Goal: Information Seeking & Learning: Learn about a topic

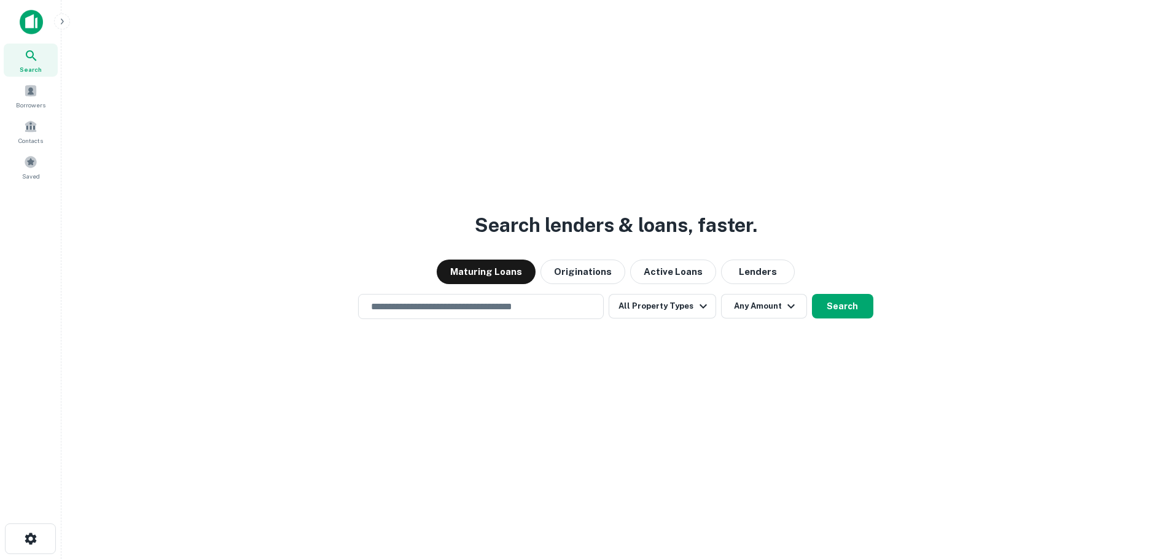
click at [204, 277] on div "Maturing Loans Originations Active Loans Lenders" at bounding box center [615, 272] width 1089 height 25
click at [496, 314] on div "​" at bounding box center [481, 306] width 246 height 25
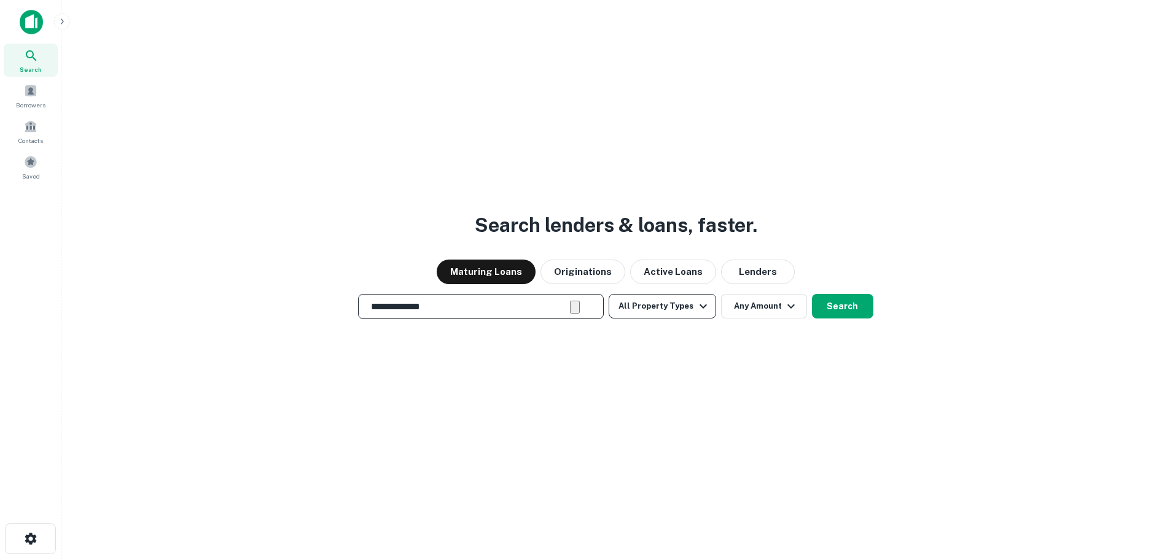
type input "**********"
click at [700, 303] on icon "button" at bounding box center [703, 306] width 15 height 15
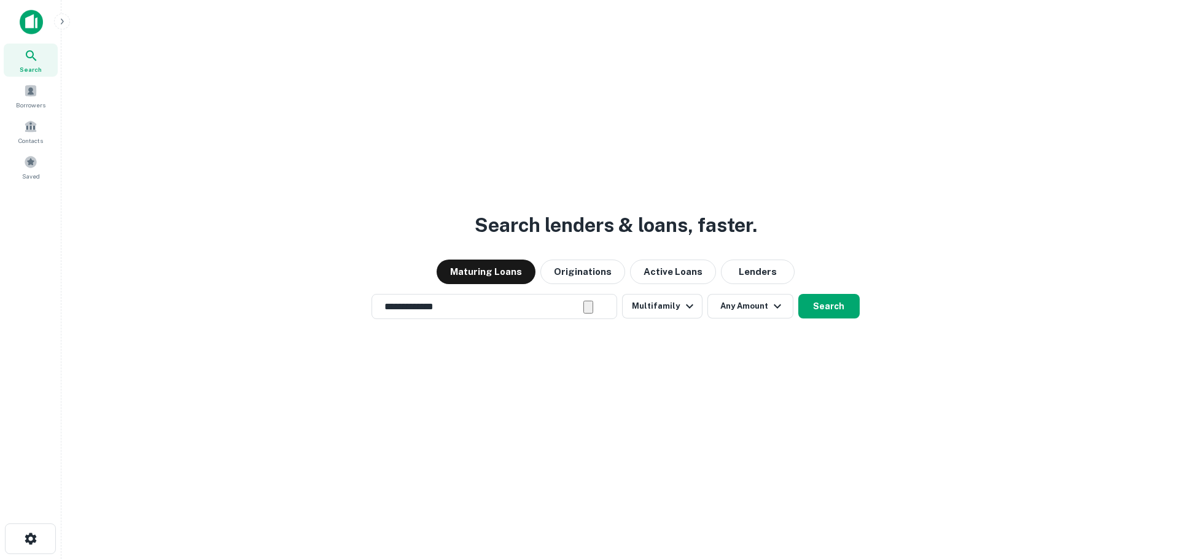
click at [790, 559] on div at bounding box center [585, 559] width 1170 height 0
click at [690, 304] on icon "button" at bounding box center [689, 306] width 15 height 15
click at [760, 559] on div at bounding box center [585, 559] width 1170 height 0
click at [839, 309] on button "Search" at bounding box center [828, 306] width 61 height 25
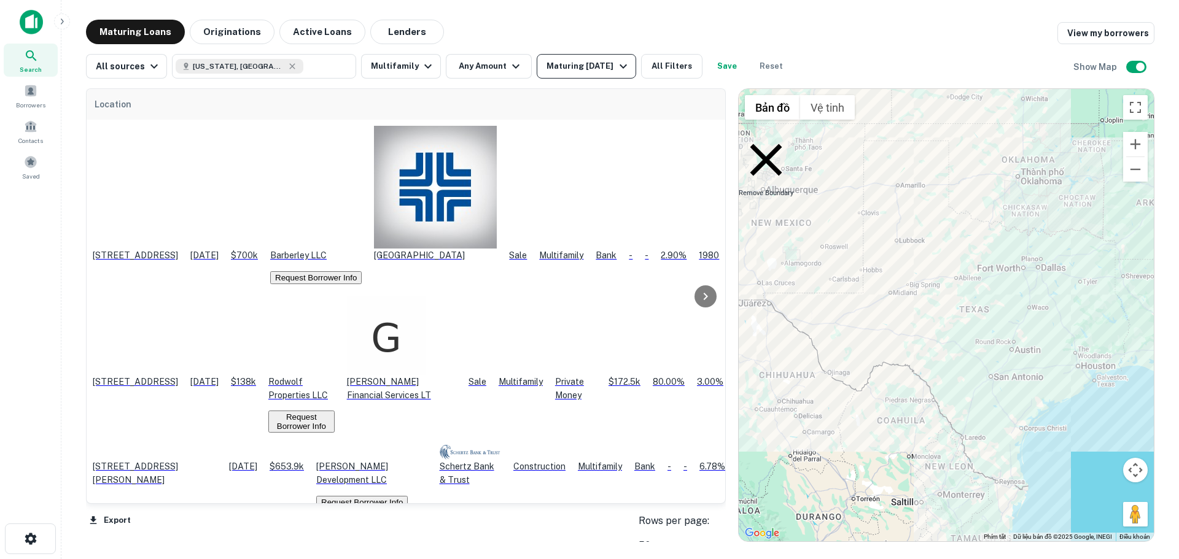
click at [616, 66] on icon "button" at bounding box center [623, 66] width 15 height 15
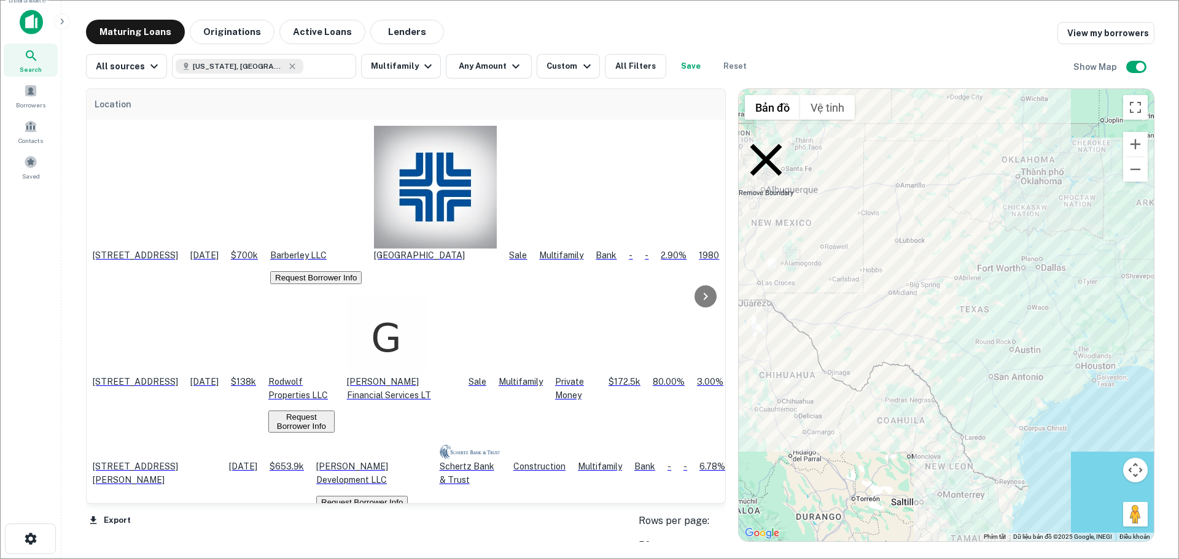
click at [376, 284] on icon "Next month" at bounding box center [376, 284] width 0 height 0
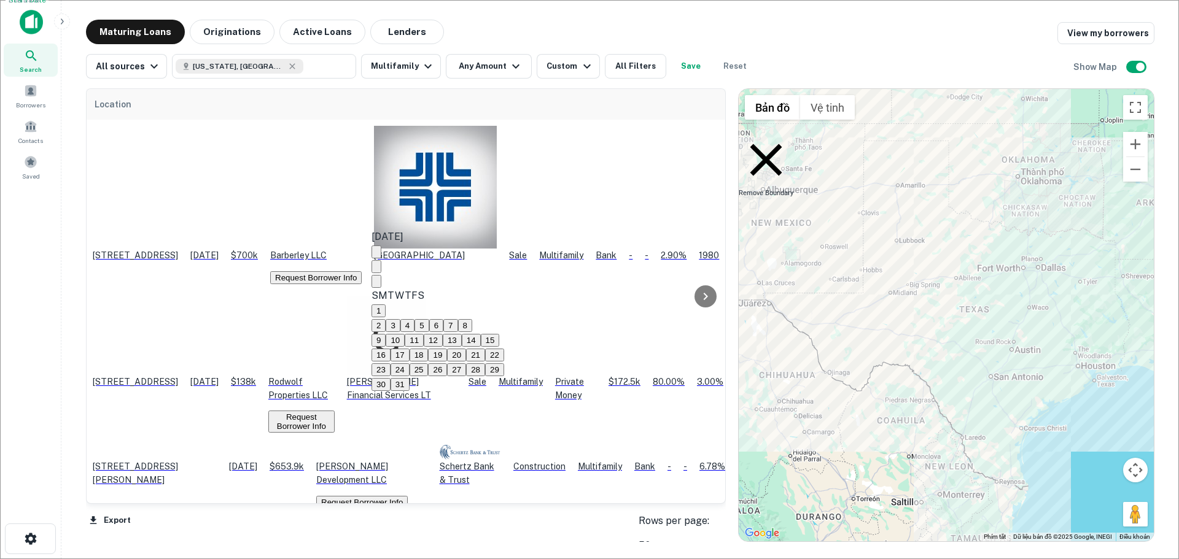
click at [376, 284] on icon "Next month" at bounding box center [376, 284] width 0 height 0
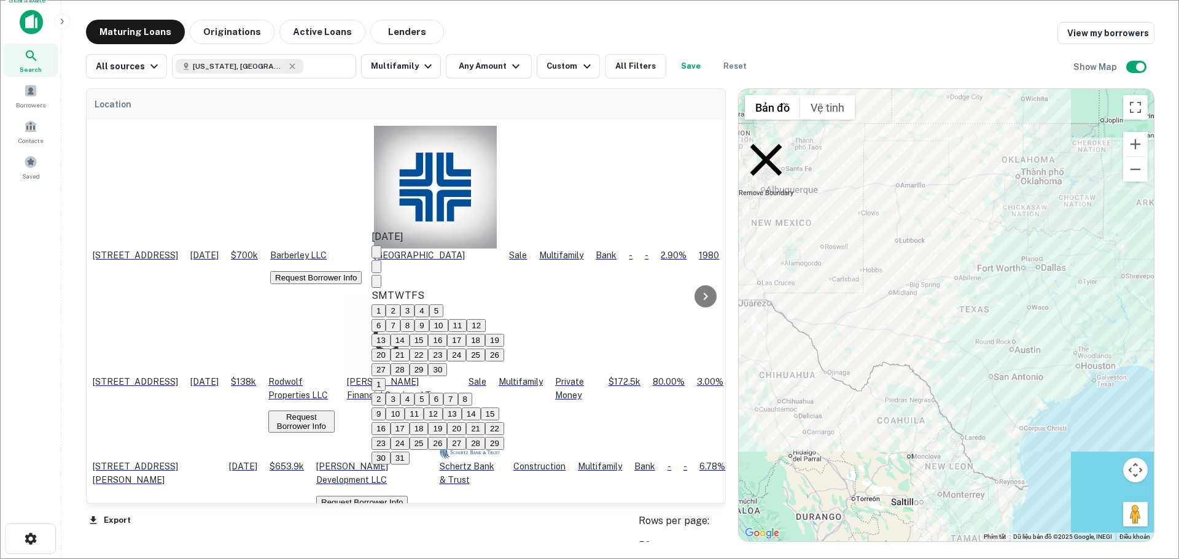
click at [376, 284] on icon "Next month" at bounding box center [376, 284] width 0 height 0
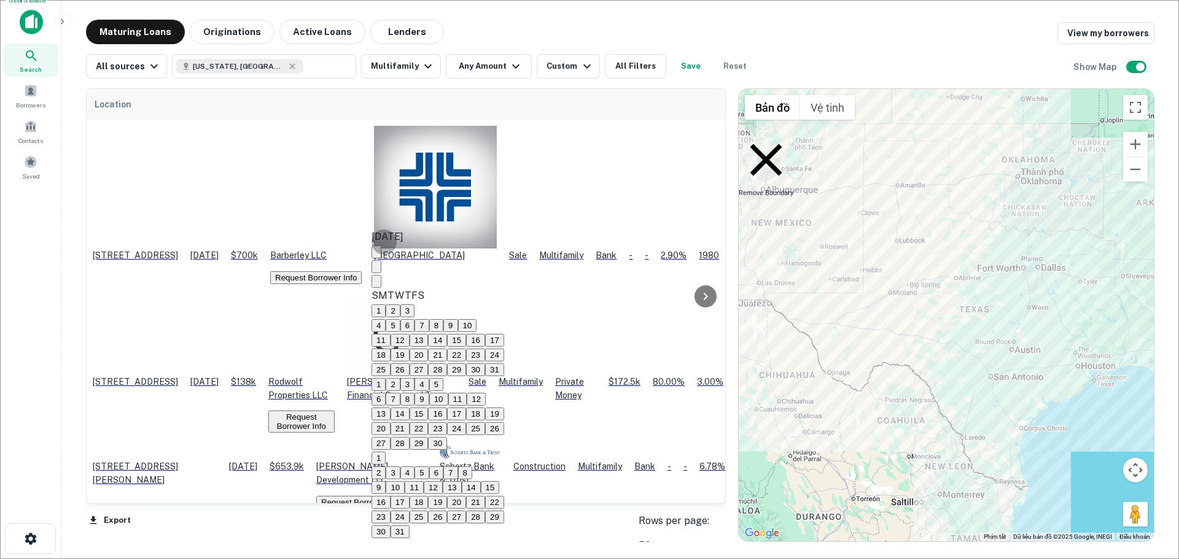
click at [376, 284] on icon "Next month" at bounding box center [376, 284] width 0 height 0
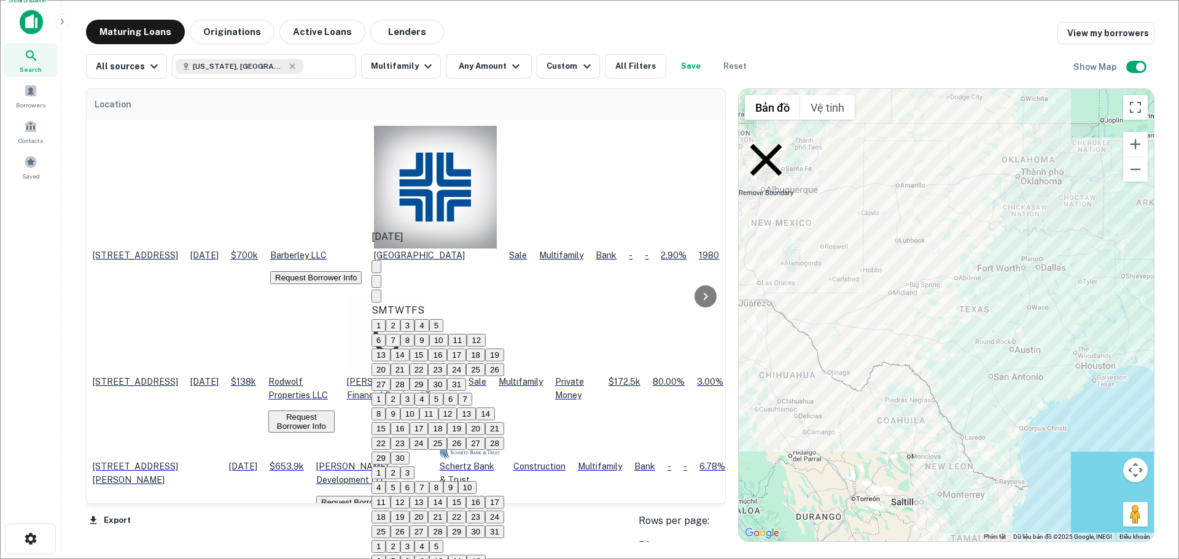
click at [376, 299] on icon "Next month" at bounding box center [376, 299] width 0 height 0
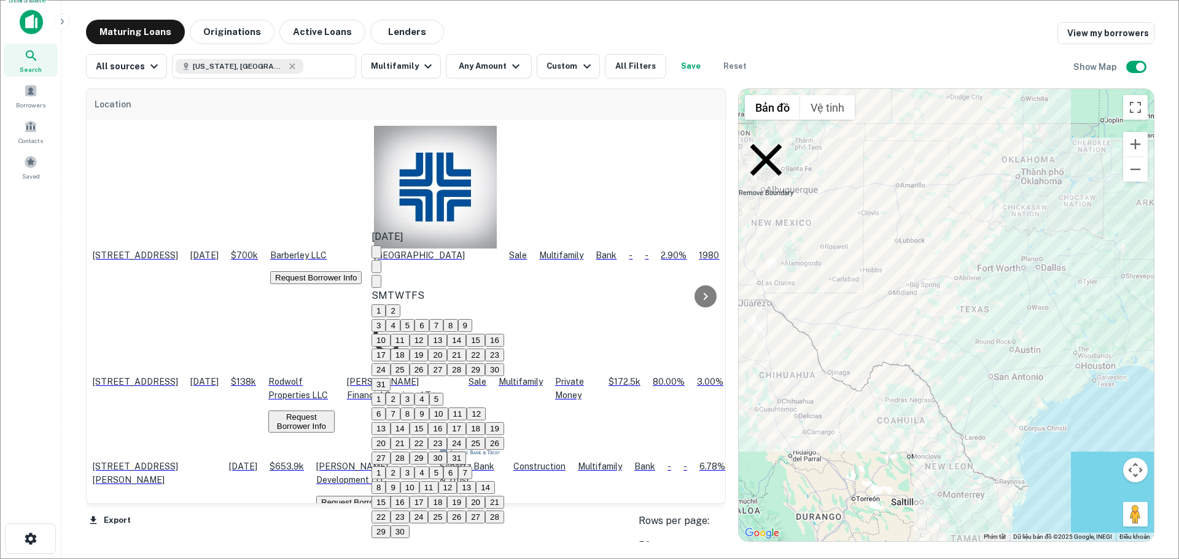
click at [376, 284] on icon "Next month" at bounding box center [376, 284] width 0 height 0
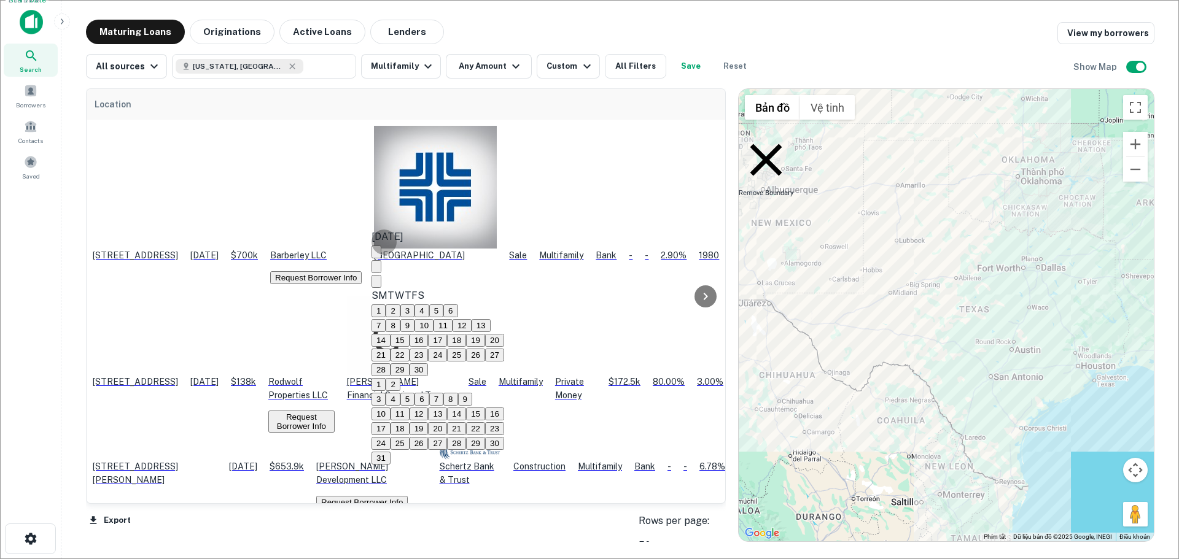
click at [376, 284] on icon "Next month" at bounding box center [376, 284] width 0 height 0
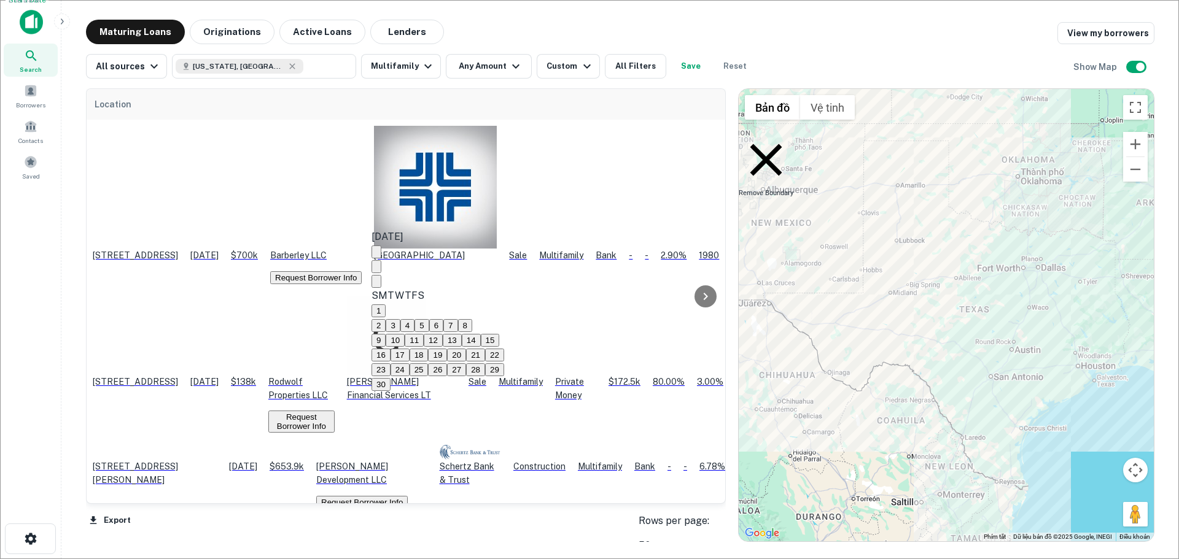
click at [376, 284] on icon "Next month" at bounding box center [376, 284] width 0 height 0
click at [386, 305] on button "1" at bounding box center [378, 311] width 14 height 13
type input "**********"
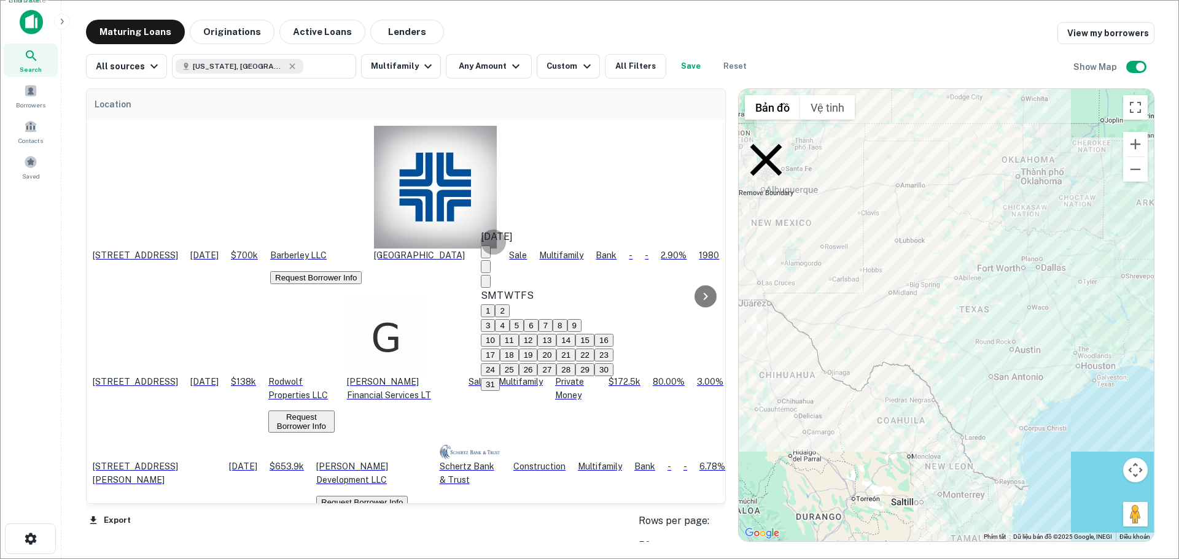
click at [486, 284] on icon "Next month" at bounding box center [486, 284] width 0 height 0
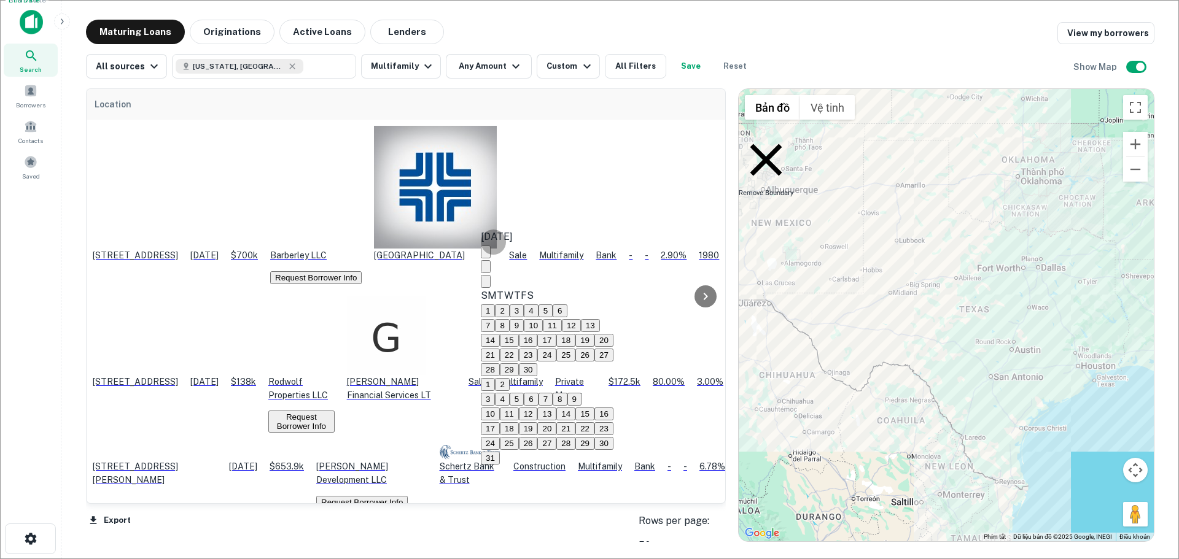
click at [486, 284] on icon "Next month" at bounding box center [486, 284] width 0 height 0
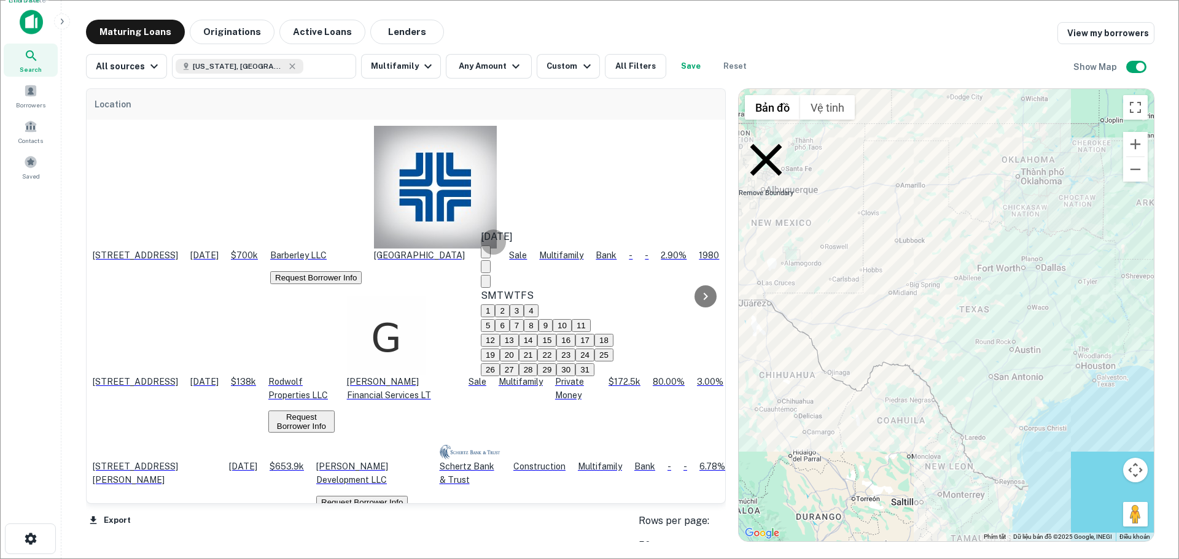
click at [486, 284] on icon "Next month" at bounding box center [486, 284] width 0 height 0
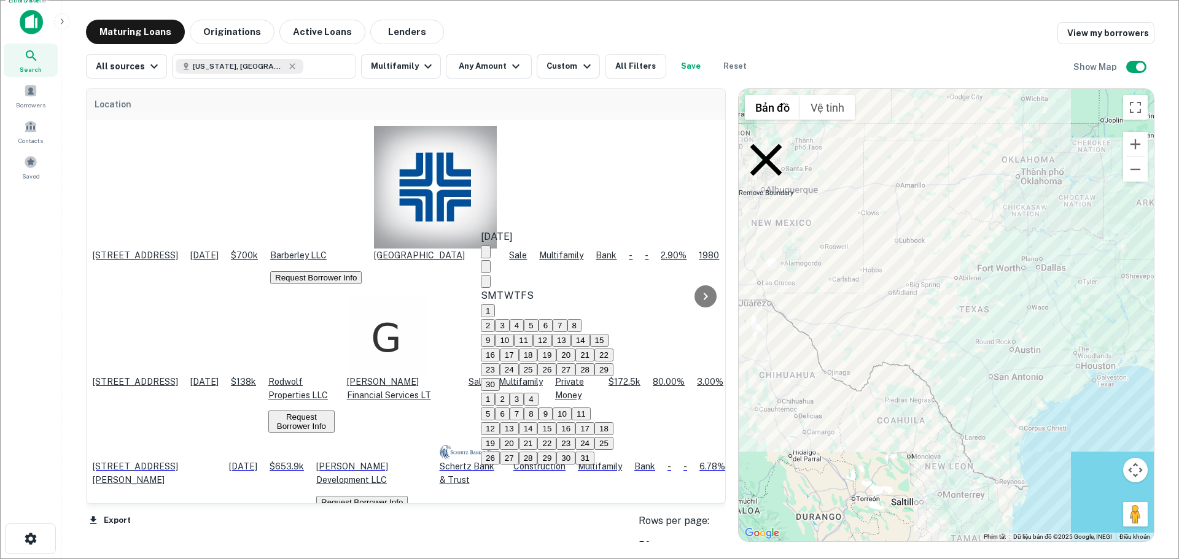
click at [486, 284] on icon "Next month" at bounding box center [486, 284] width 0 height 0
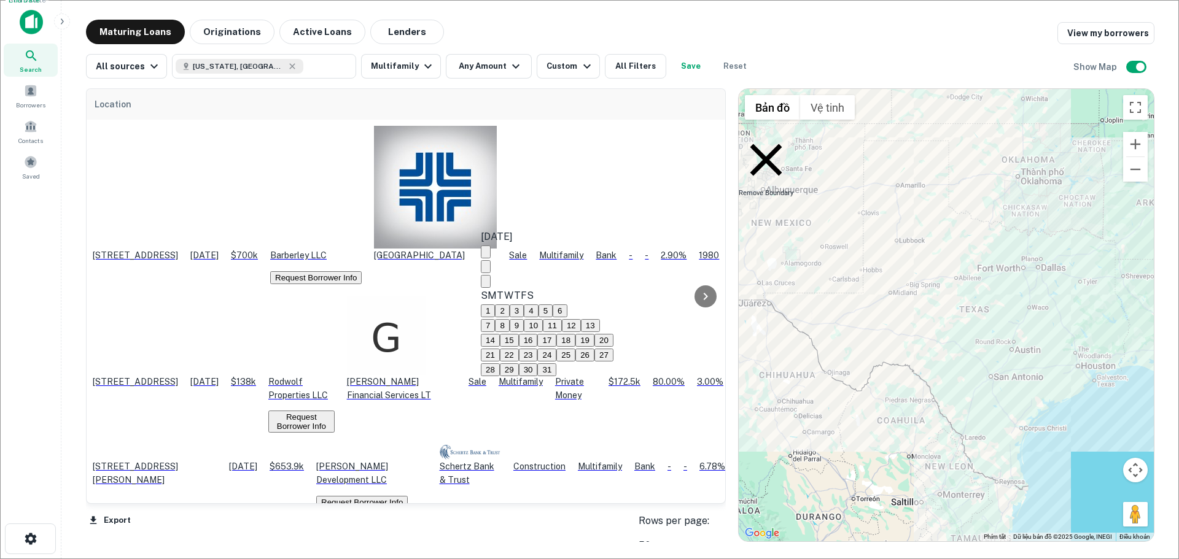
click at [556, 376] on button "31" at bounding box center [546, 369] width 19 height 13
type input "**********"
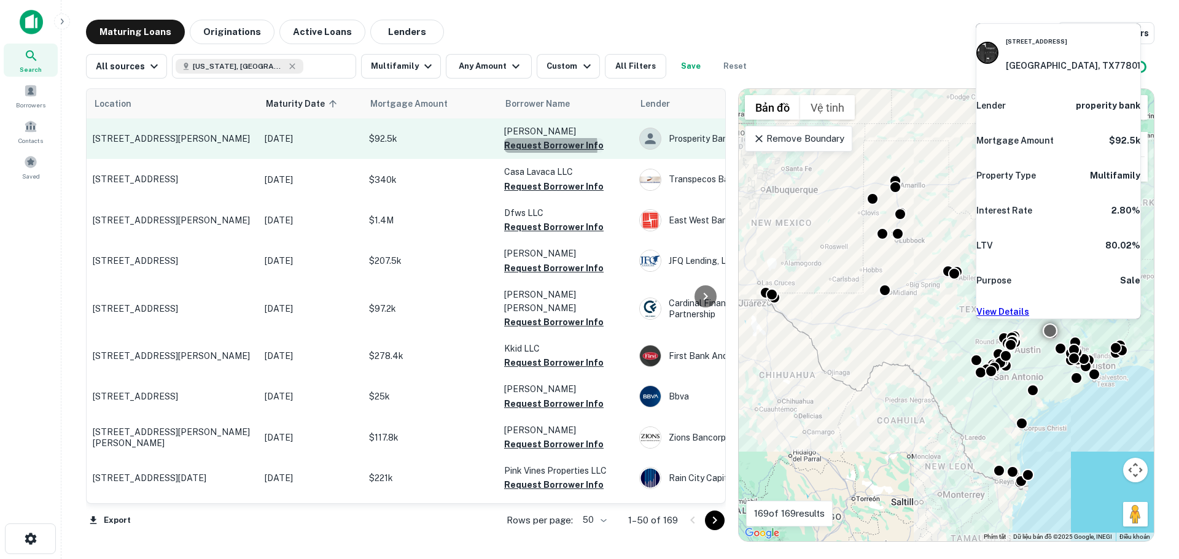
click at [531, 147] on button "Request Borrower Info" at bounding box center [553, 145] width 99 height 15
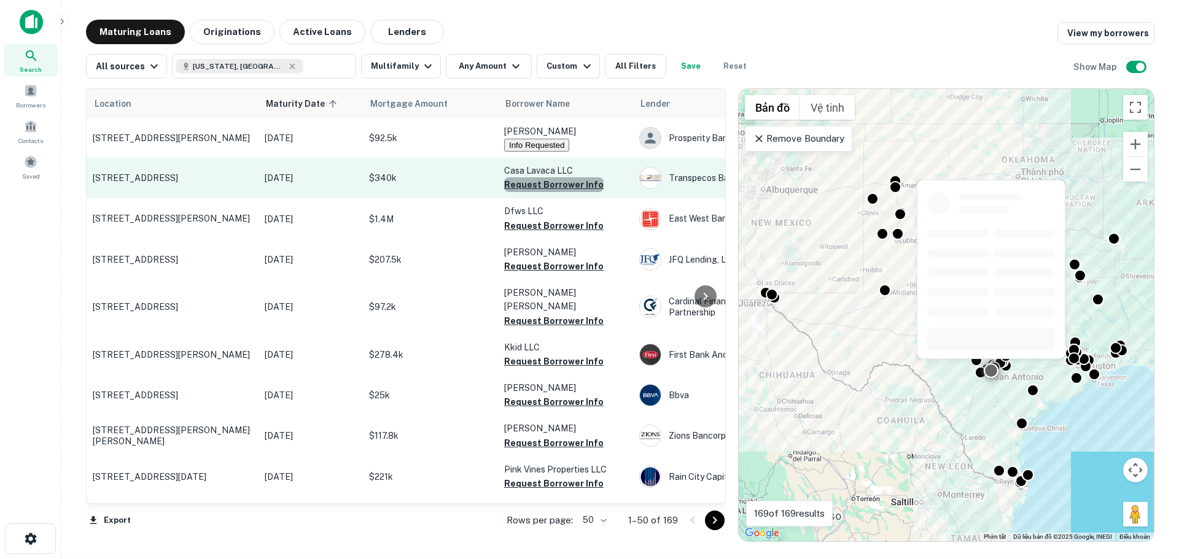
click at [564, 188] on button "Request Borrower Info" at bounding box center [553, 184] width 99 height 15
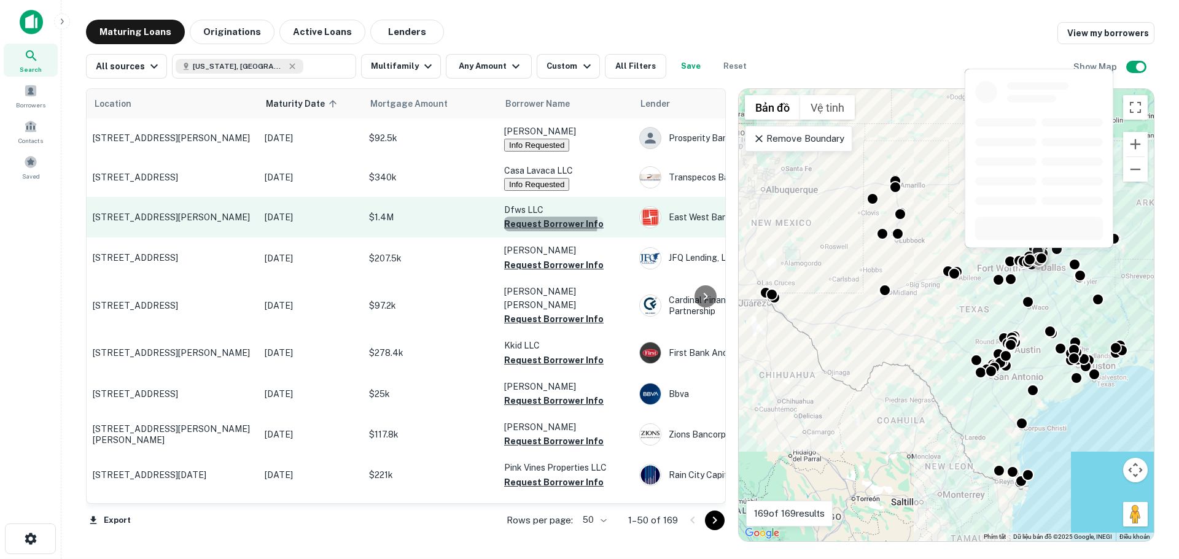
click at [532, 226] on button "Request Borrower Info" at bounding box center [553, 224] width 99 height 15
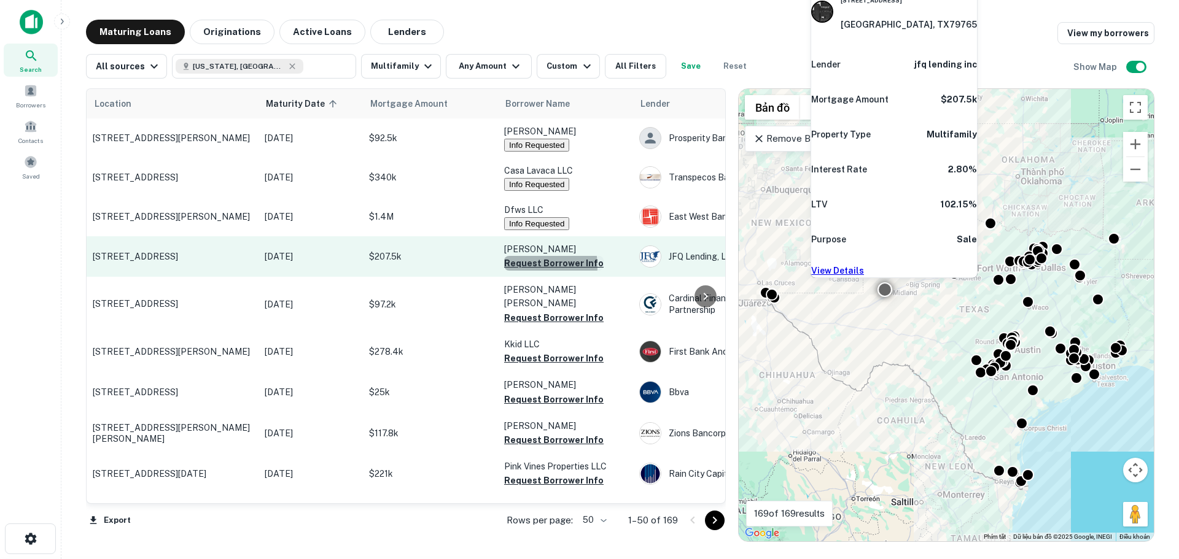
click at [528, 270] on button "Request Borrower Info" at bounding box center [553, 263] width 99 height 15
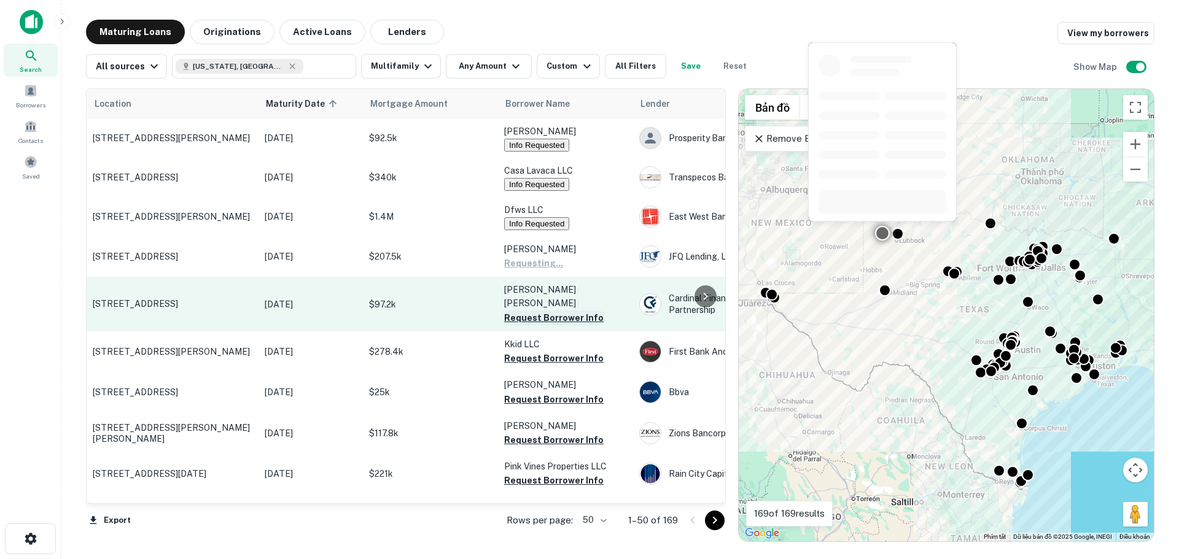
click at [532, 311] on button "Request Borrower Info" at bounding box center [553, 318] width 99 height 15
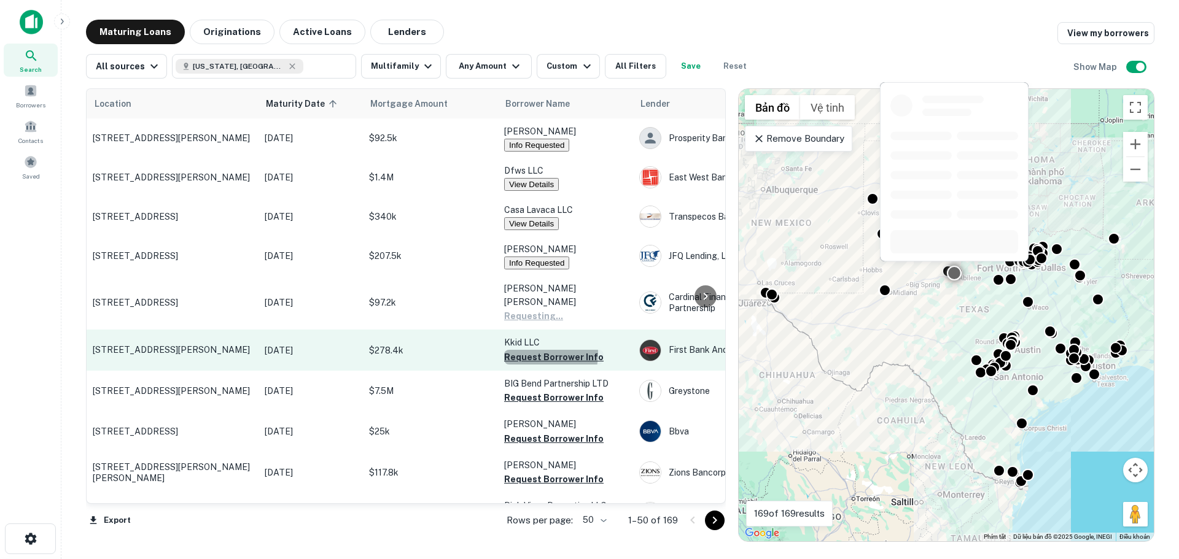
click at [532, 350] on button "Request Borrower Info" at bounding box center [553, 357] width 99 height 15
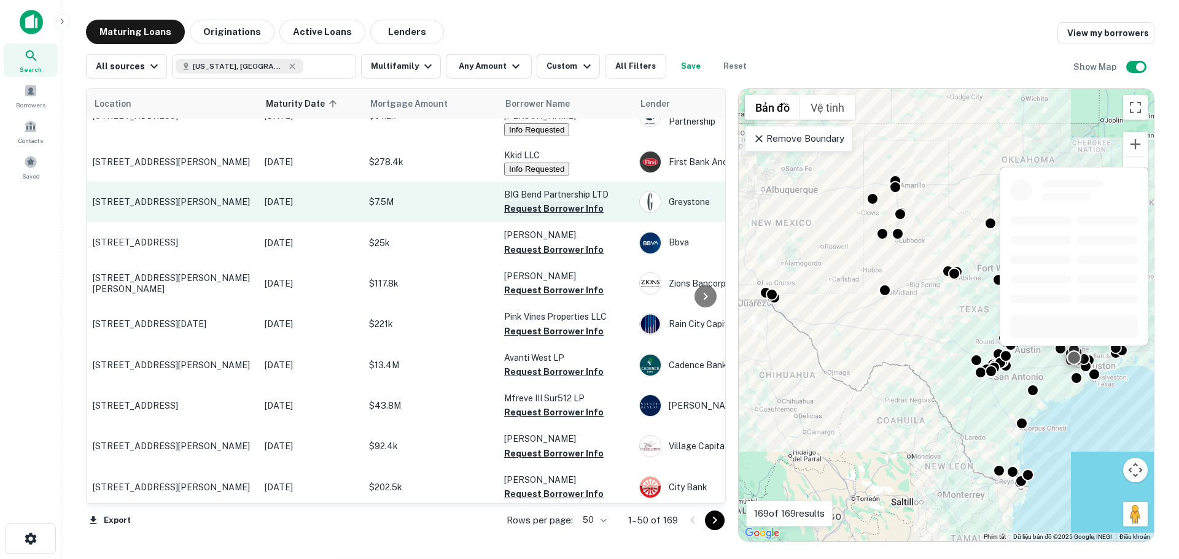
scroll to position [184, 0]
click at [536, 206] on button "Request Borrower Info" at bounding box center [553, 210] width 99 height 15
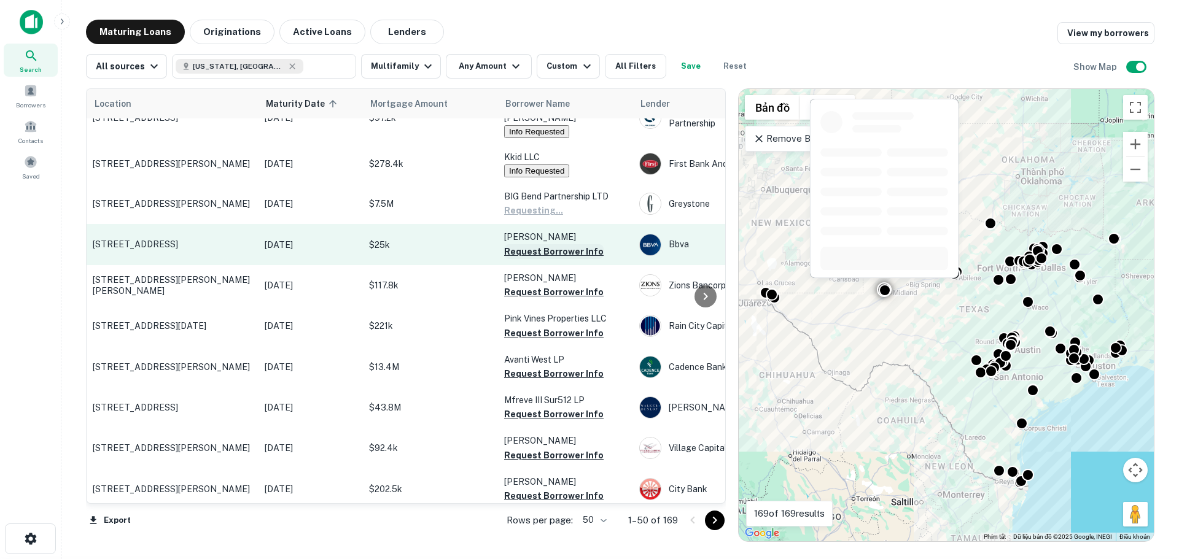
click at [524, 249] on button "Request Borrower Info" at bounding box center [553, 251] width 99 height 15
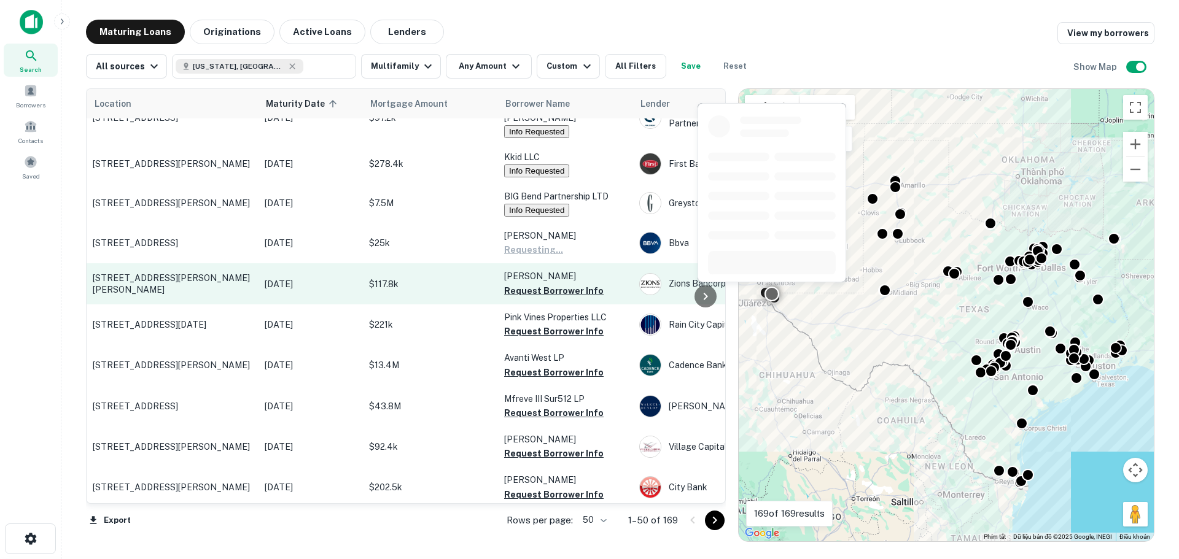
click at [529, 287] on button "Request Borrower Info" at bounding box center [553, 291] width 99 height 15
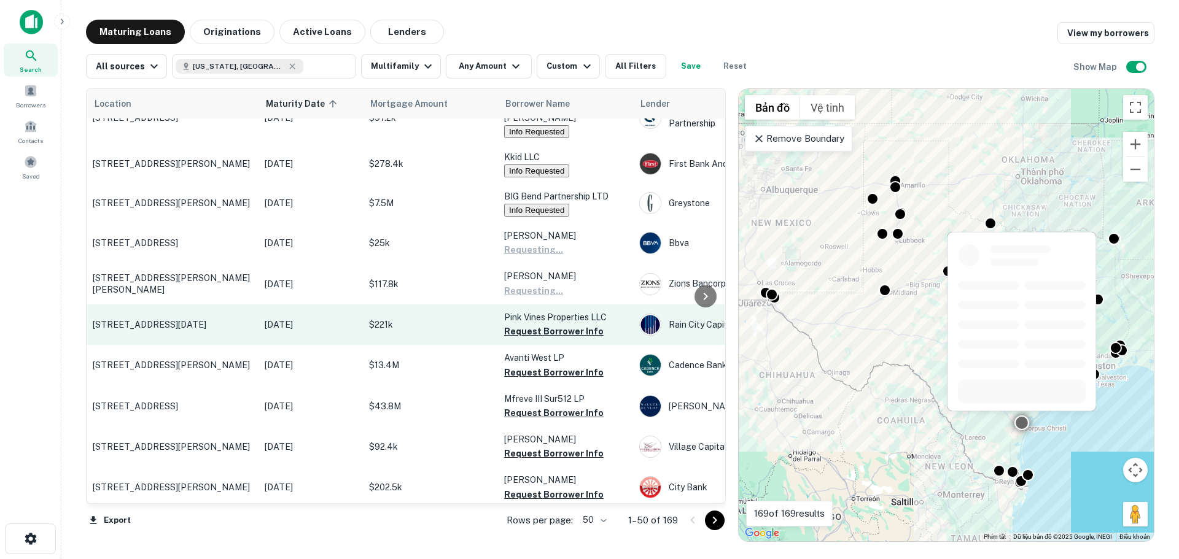
click at [529, 328] on button "Request Borrower Info" at bounding box center [553, 331] width 99 height 15
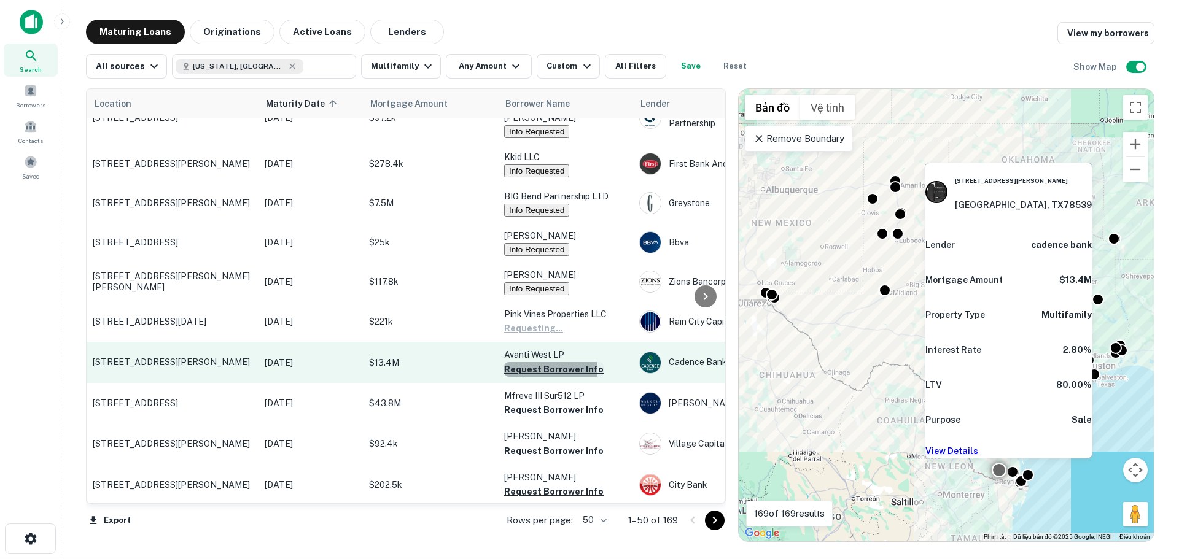
click at [532, 371] on button "Request Borrower Info" at bounding box center [553, 369] width 99 height 15
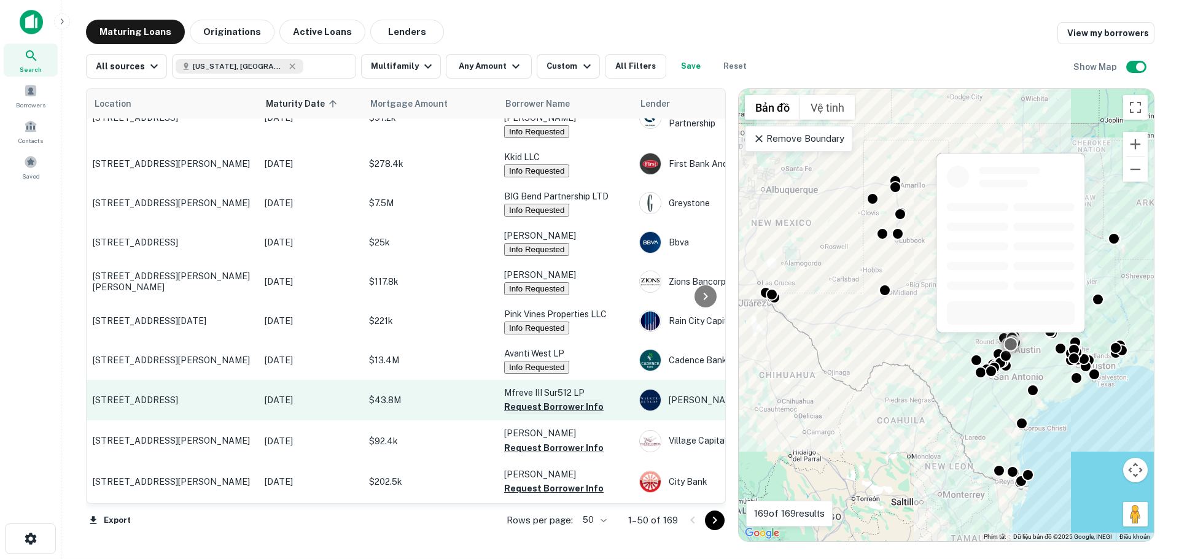
click at [535, 408] on button "Request Borrower Info" at bounding box center [553, 407] width 99 height 15
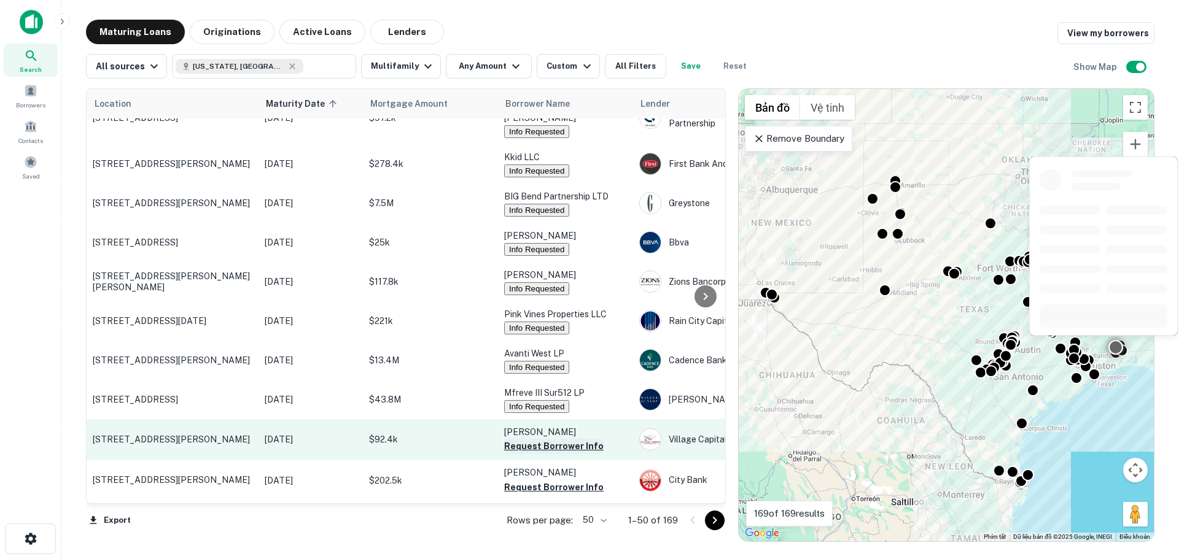
click at [537, 449] on button "Request Borrower Info" at bounding box center [553, 446] width 99 height 15
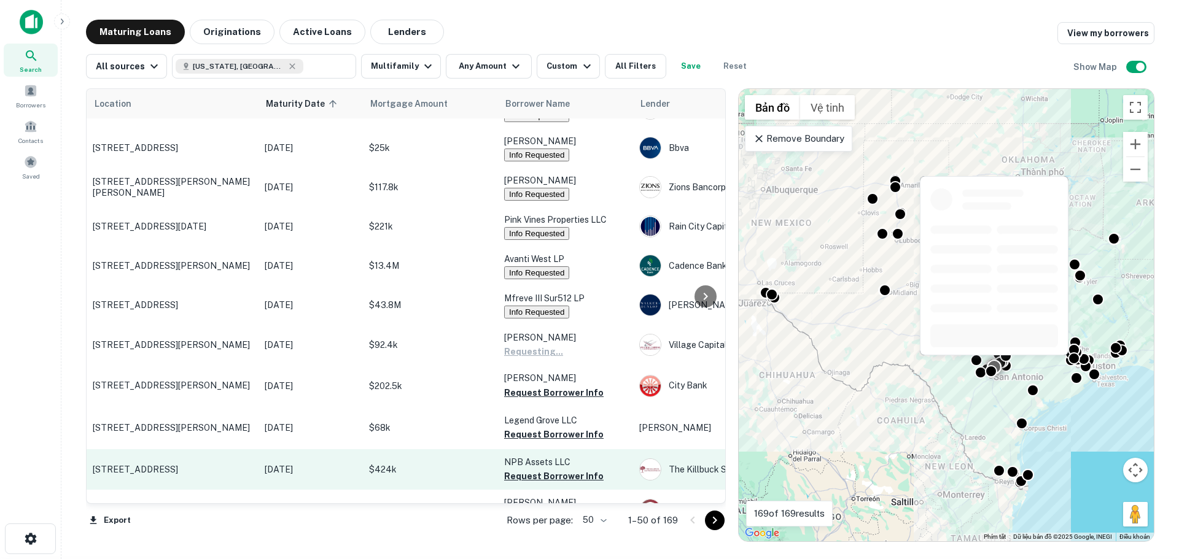
scroll to position [430, 0]
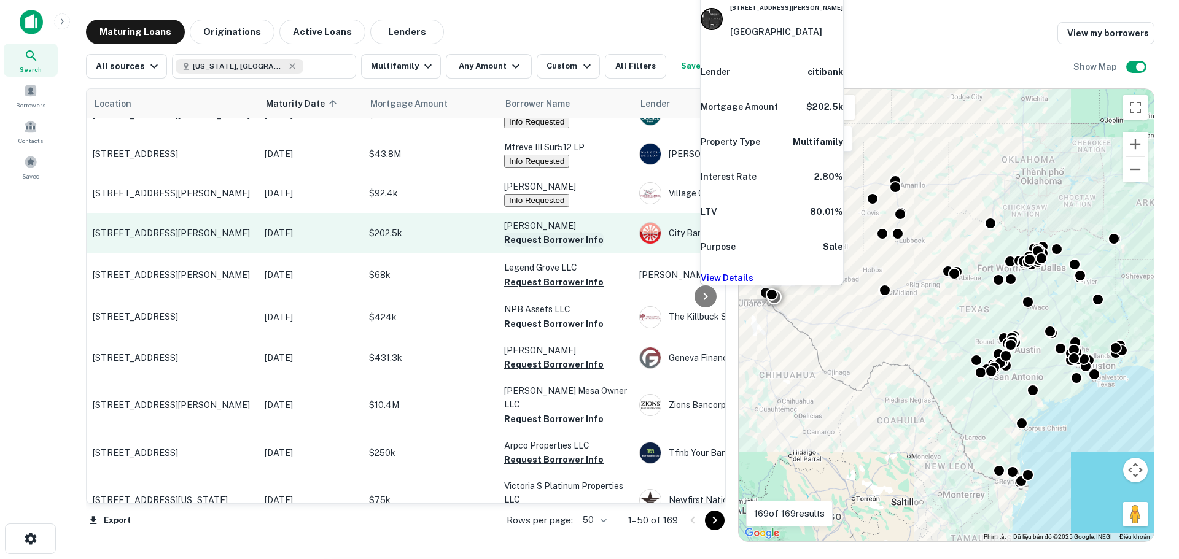
click at [527, 247] on button "Request Borrower Info" at bounding box center [553, 240] width 99 height 15
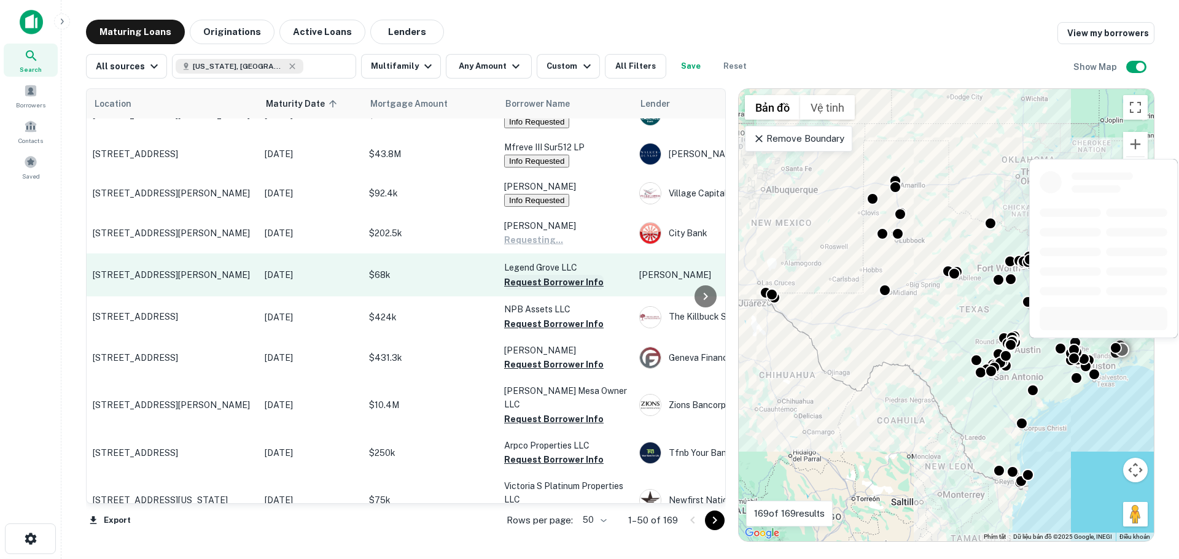
click at [532, 290] on button "Request Borrower Info" at bounding box center [553, 282] width 99 height 15
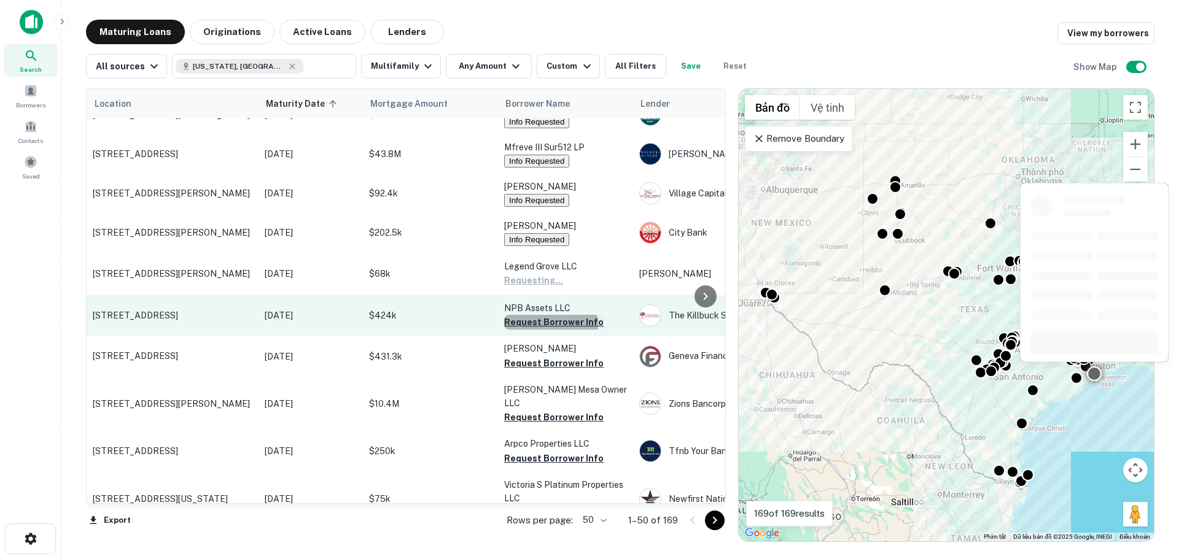
click at [532, 330] on button "Request Borrower Info" at bounding box center [553, 322] width 99 height 15
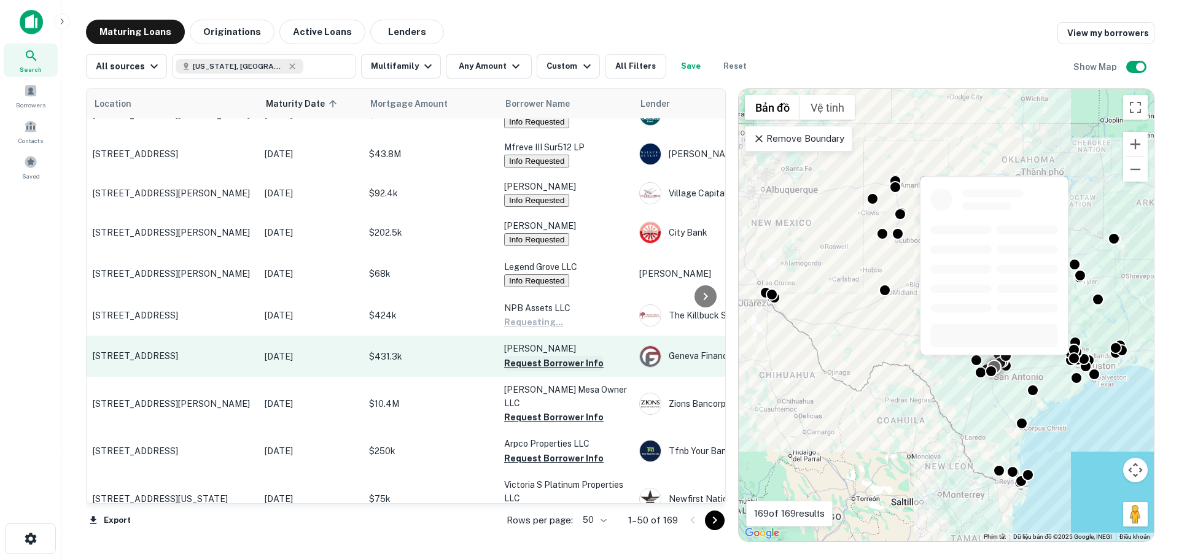
click at [530, 369] on button "Request Borrower Info" at bounding box center [553, 363] width 99 height 15
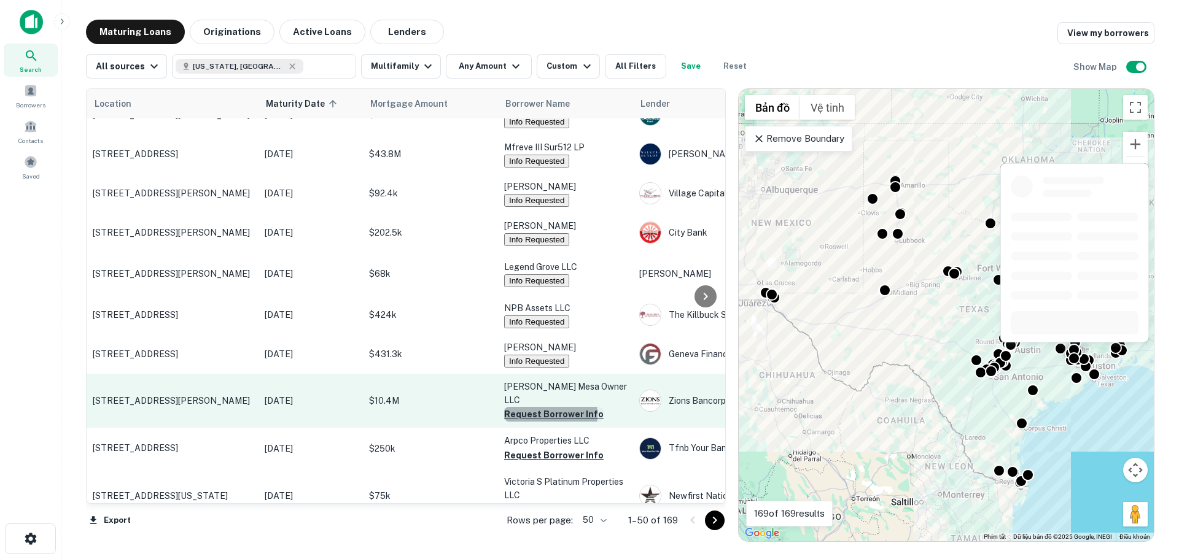
click at [527, 412] on button "Request Borrower Info" at bounding box center [553, 414] width 99 height 15
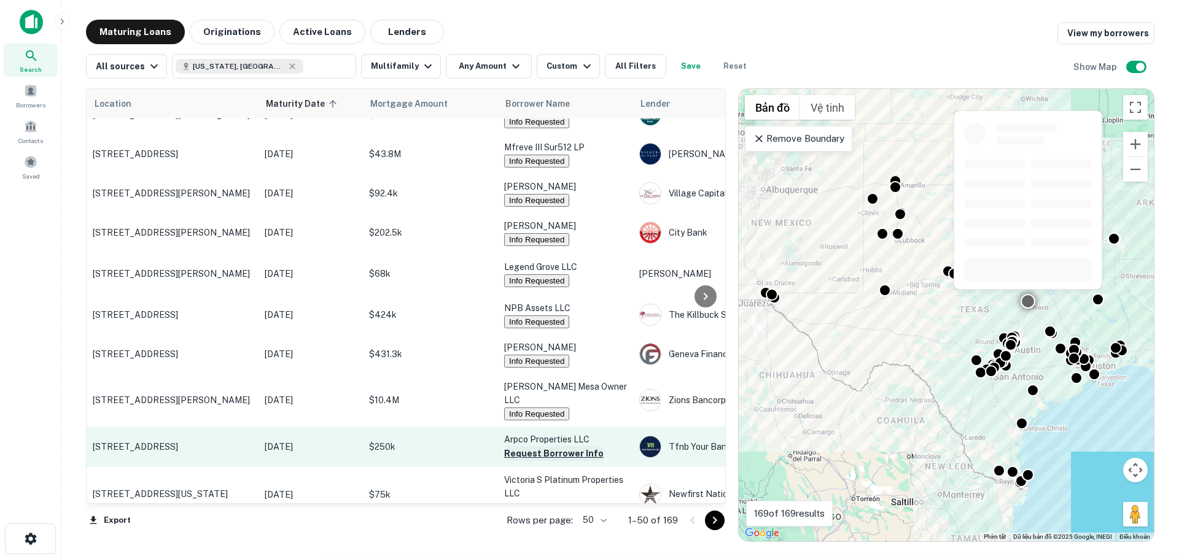
click at [534, 452] on button "Request Borrower Info" at bounding box center [553, 453] width 99 height 15
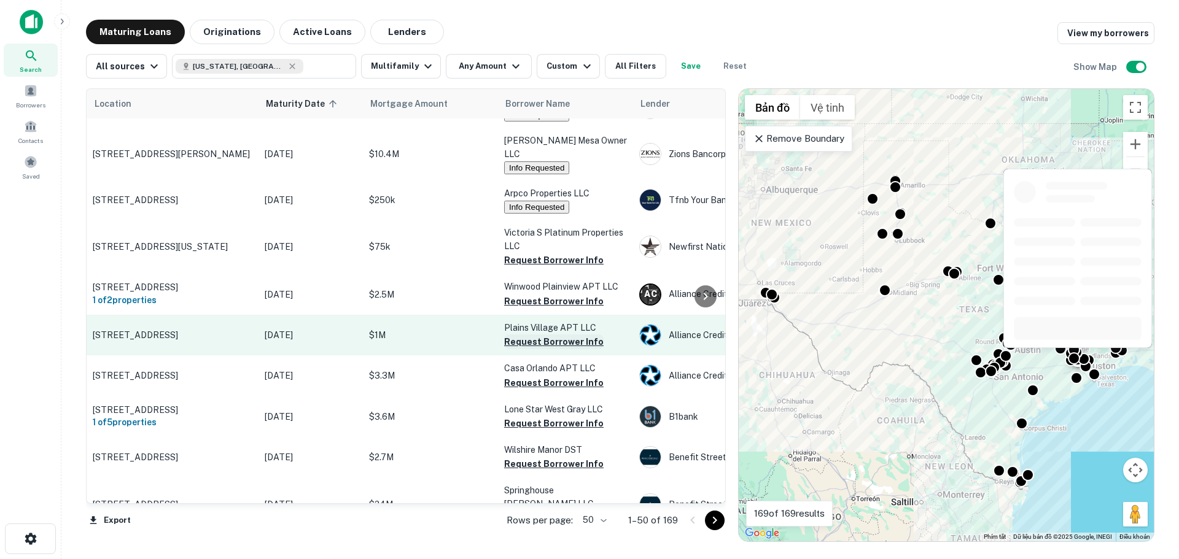
scroll to position [737, 0]
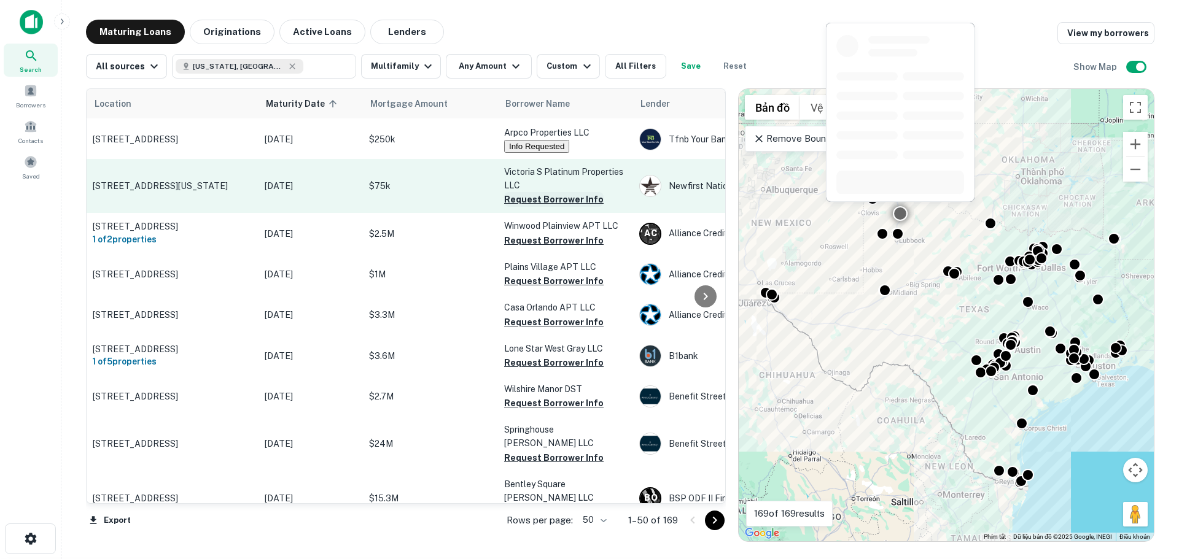
click at [531, 201] on button "Request Borrower Info" at bounding box center [553, 199] width 99 height 15
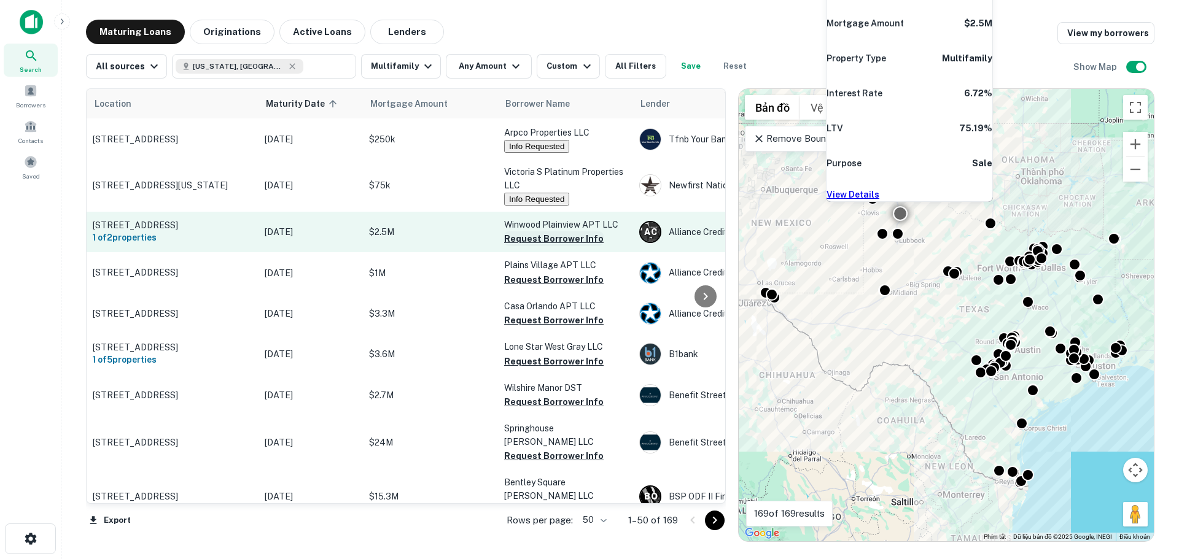
click at [543, 238] on button "Request Borrower Info" at bounding box center [553, 238] width 99 height 15
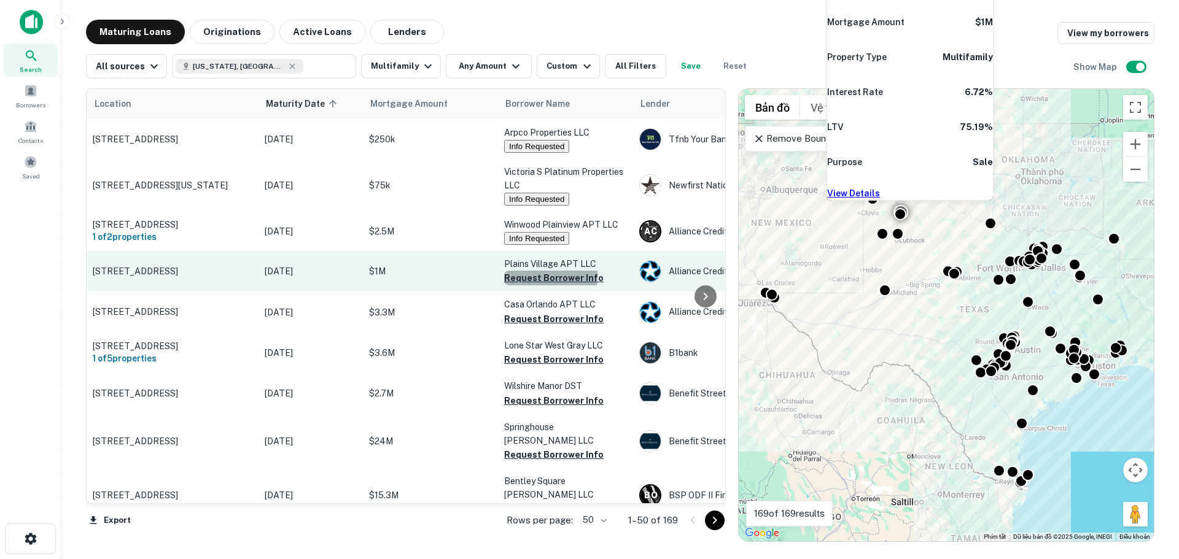
click at [534, 278] on button "Request Borrower Info" at bounding box center [553, 278] width 99 height 15
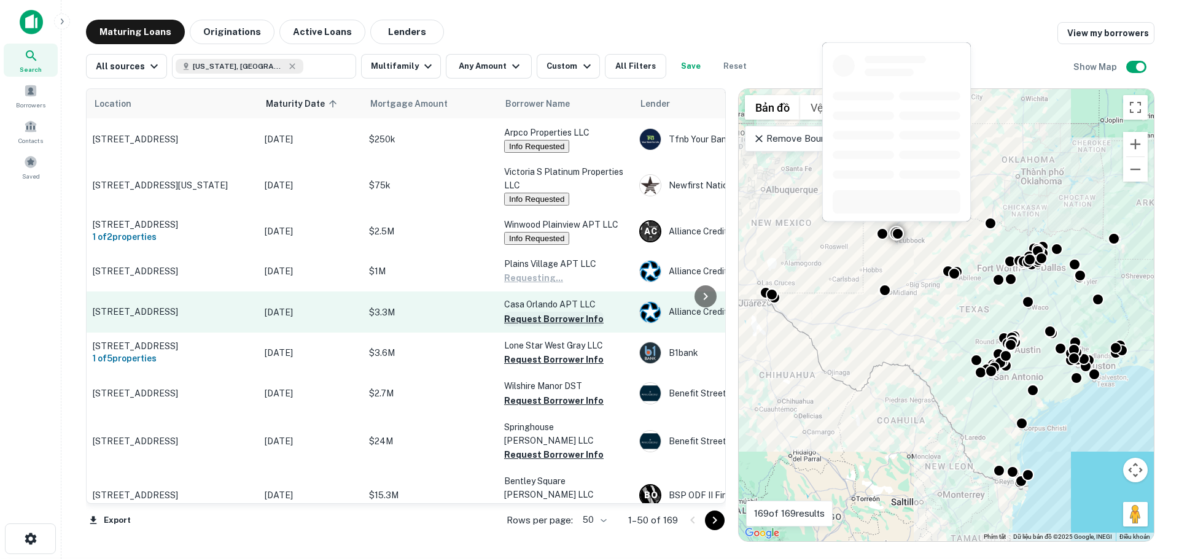
click at [530, 322] on button "Request Borrower Info" at bounding box center [553, 319] width 99 height 15
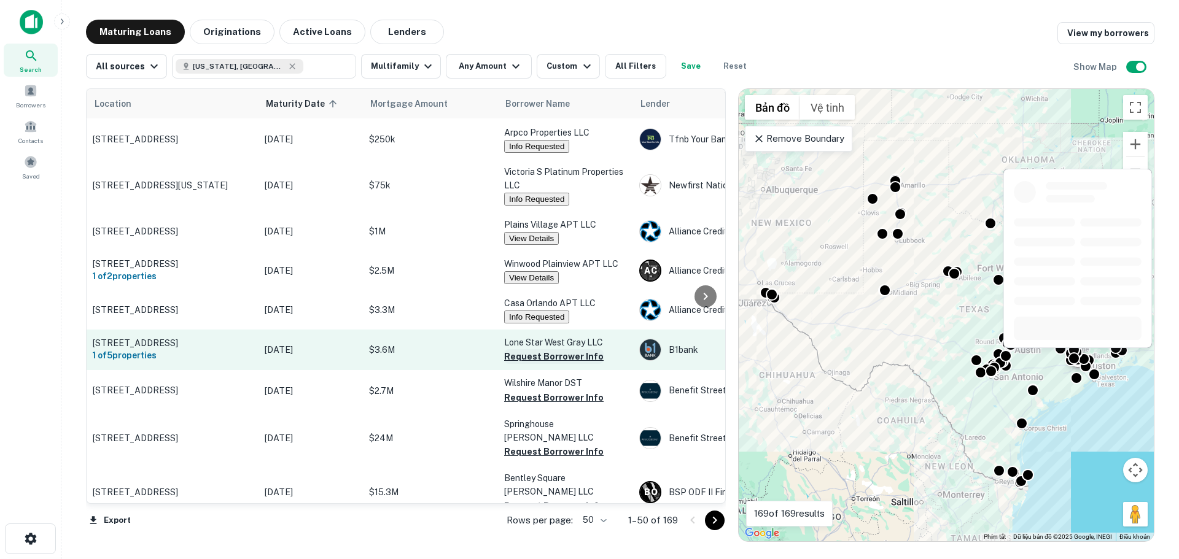
click at [526, 361] on button "Request Borrower Info" at bounding box center [553, 356] width 99 height 15
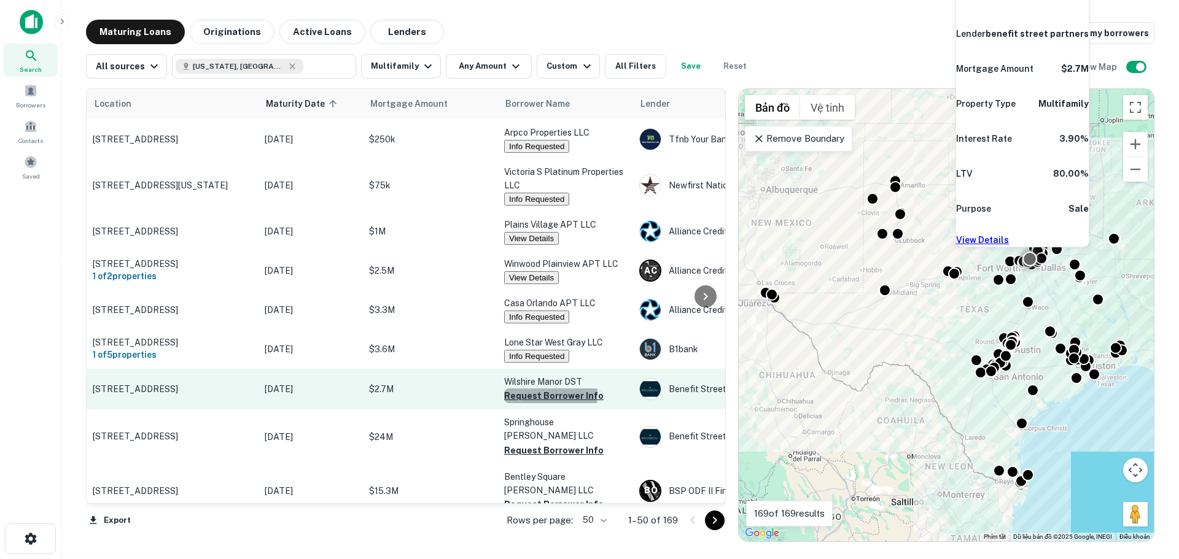
click at [525, 401] on button "Request Borrower Info" at bounding box center [553, 396] width 99 height 15
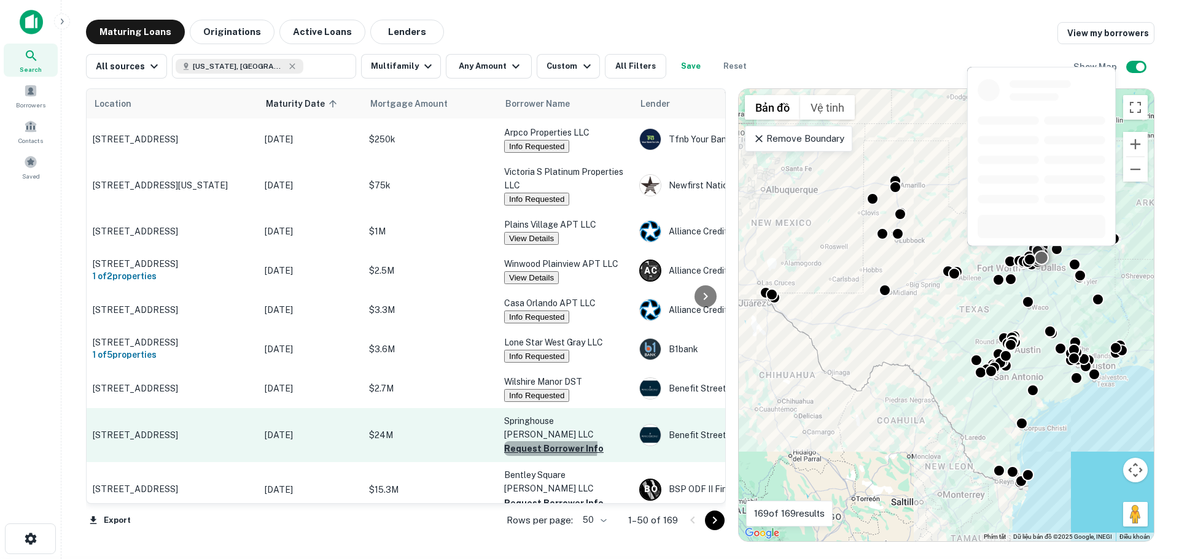
click at [527, 441] on button "Request Borrower Info" at bounding box center [553, 448] width 99 height 15
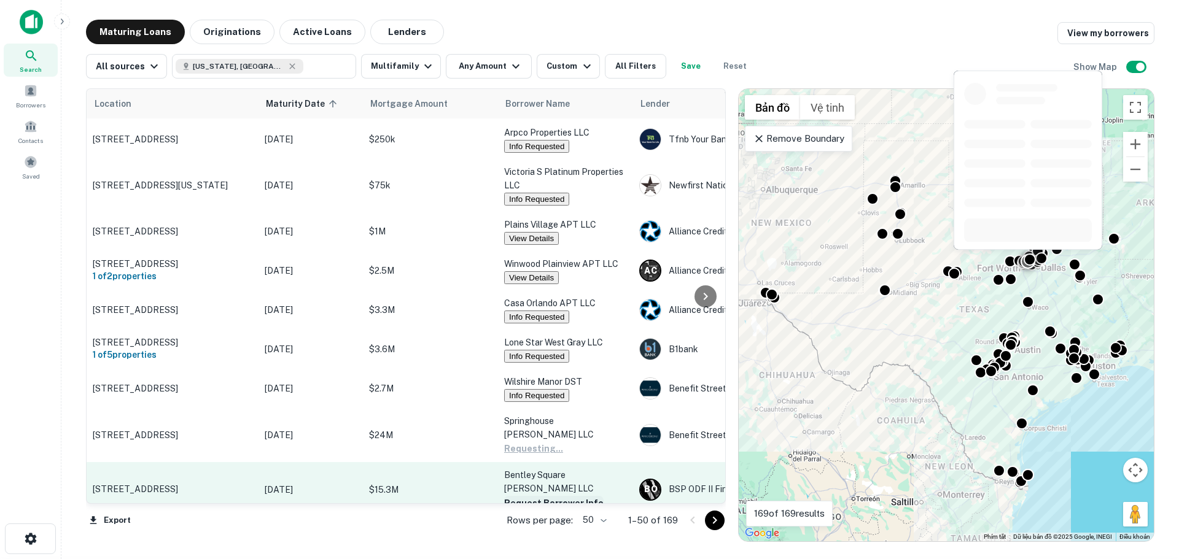
click at [529, 496] on button "Request Borrower Info" at bounding box center [553, 503] width 99 height 15
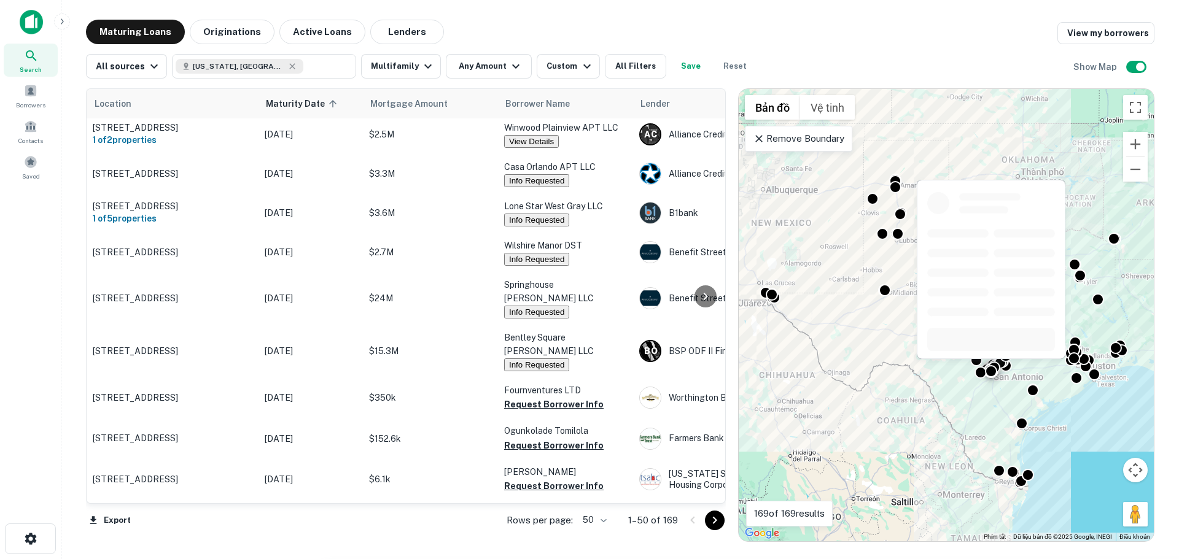
scroll to position [1044, 0]
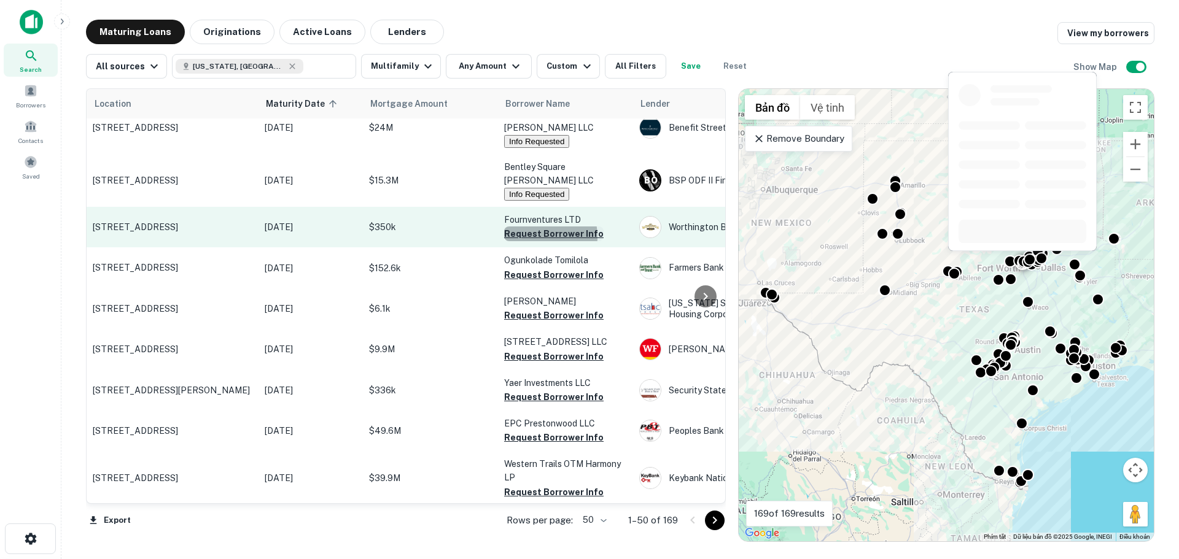
click at [536, 227] on button "Request Borrower Info" at bounding box center [553, 234] width 99 height 15
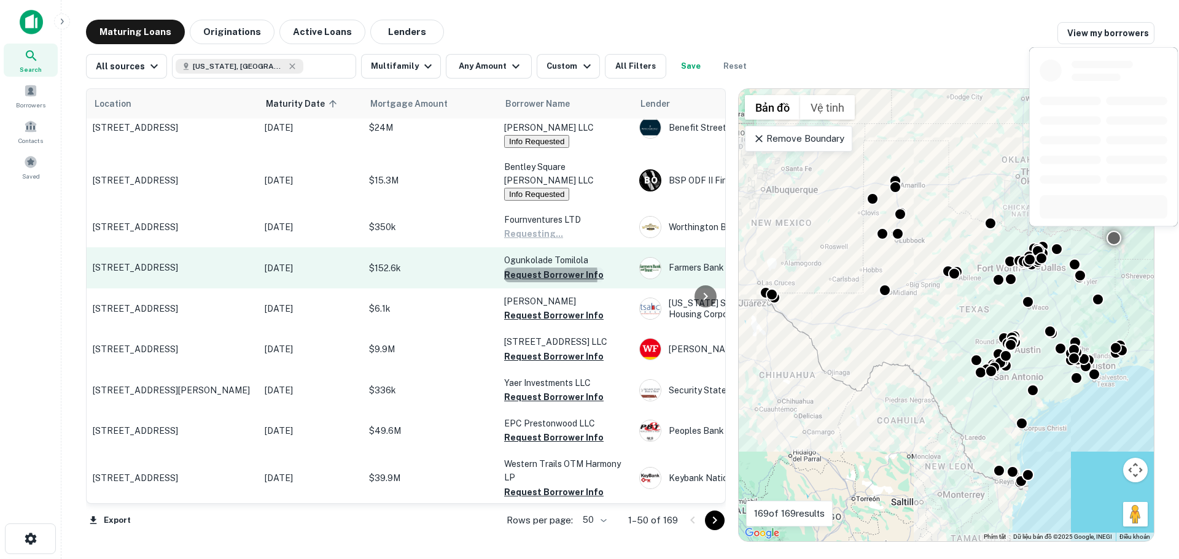
click at [524, 268] on button "Request Borrower Info" at bounding box center [553, 275] width 99 height 15
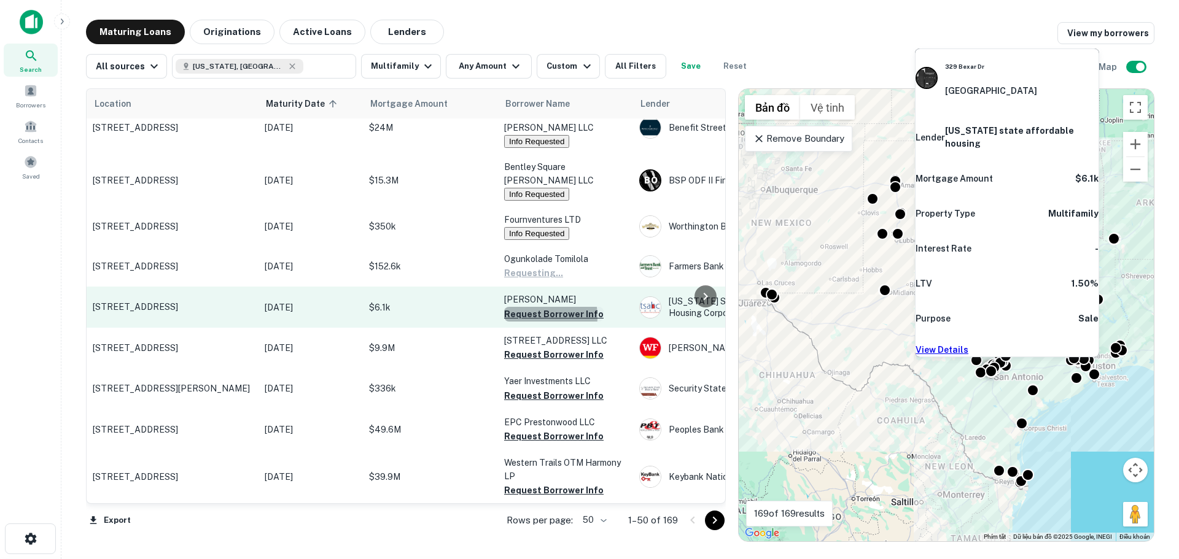
click at [525, 307] on button "Request Borrower Info" at bounding box center [553, 314] width 99 height 15
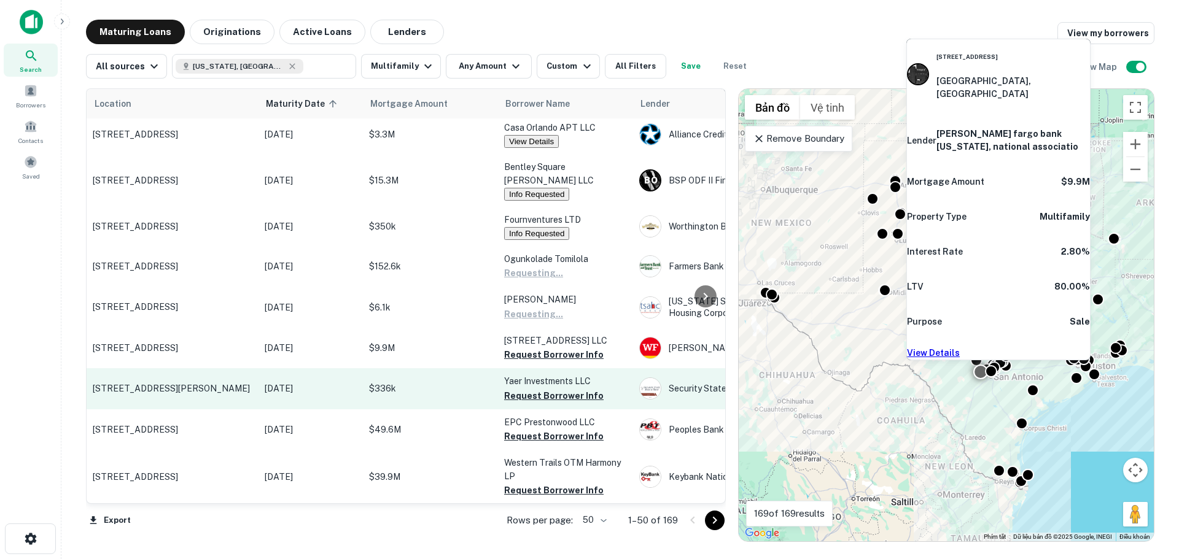
drag, startPoint x: 529, startPoint y: 341, endPoint x: 526, endPoint y: 371, distance: 30.2
click at [529, 348] on button "Request Borrower Info" at bounding box center [553, 355] width 99 height 15
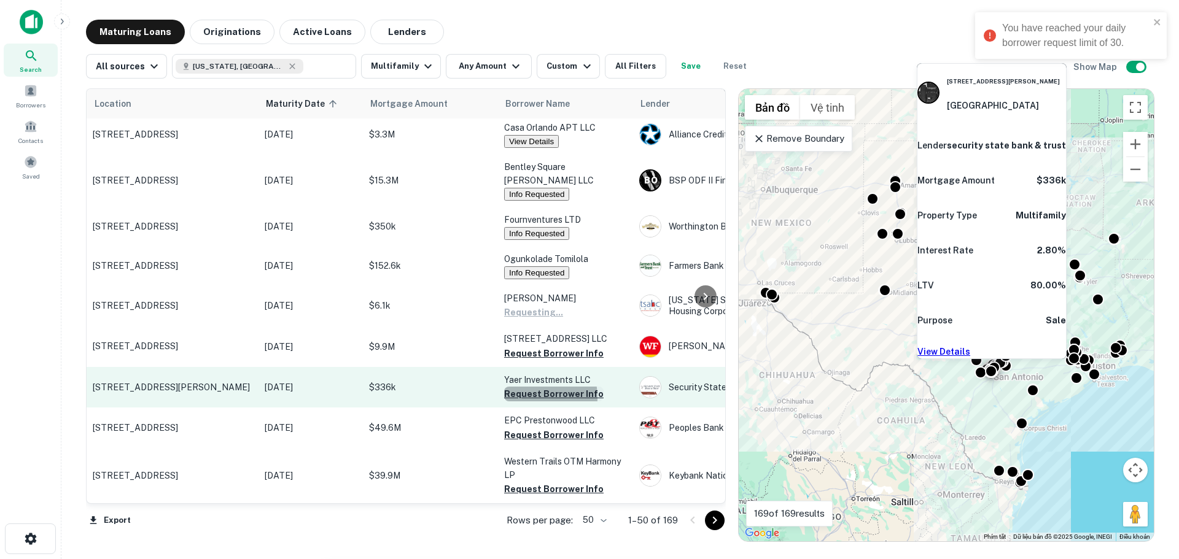
click at [526, 387] on button "Request Borrower Info" at bounding box center [553, 394] width 99 height 15
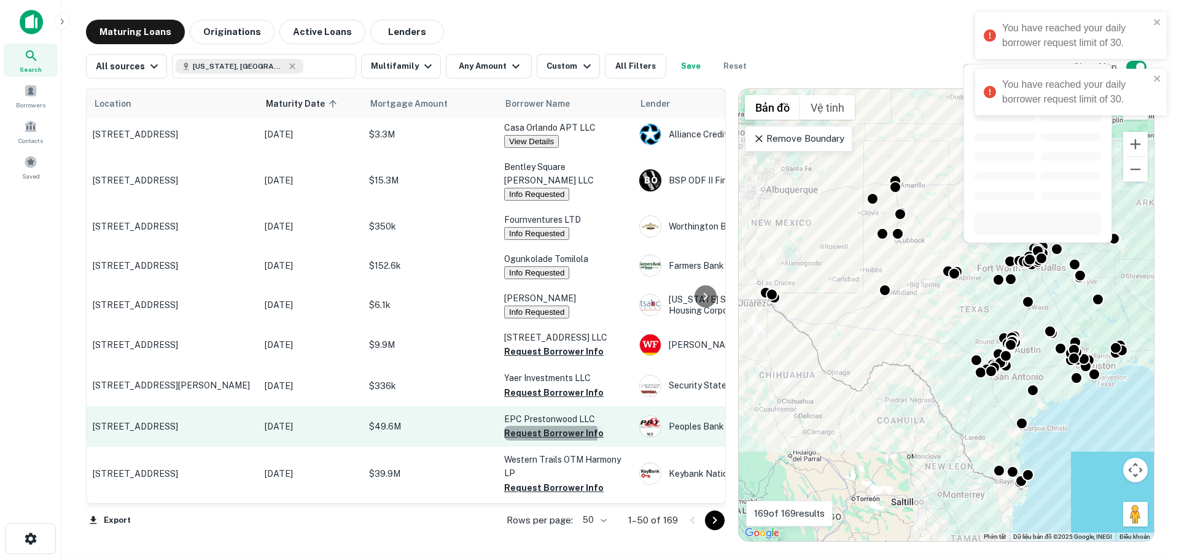
click at [529, 426] on button "Request Borrower Info" at bounding box center [553, 433] width 99 height 15
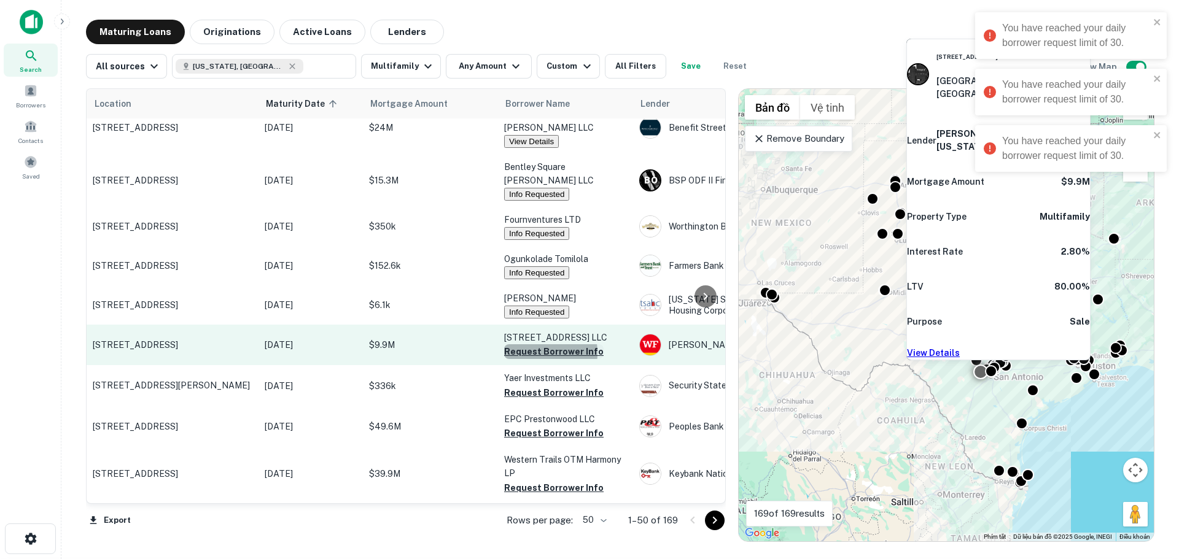
click at [527, 344] on button "Request Borrower Info" at bounding box center [553, 351] width 99 height 15
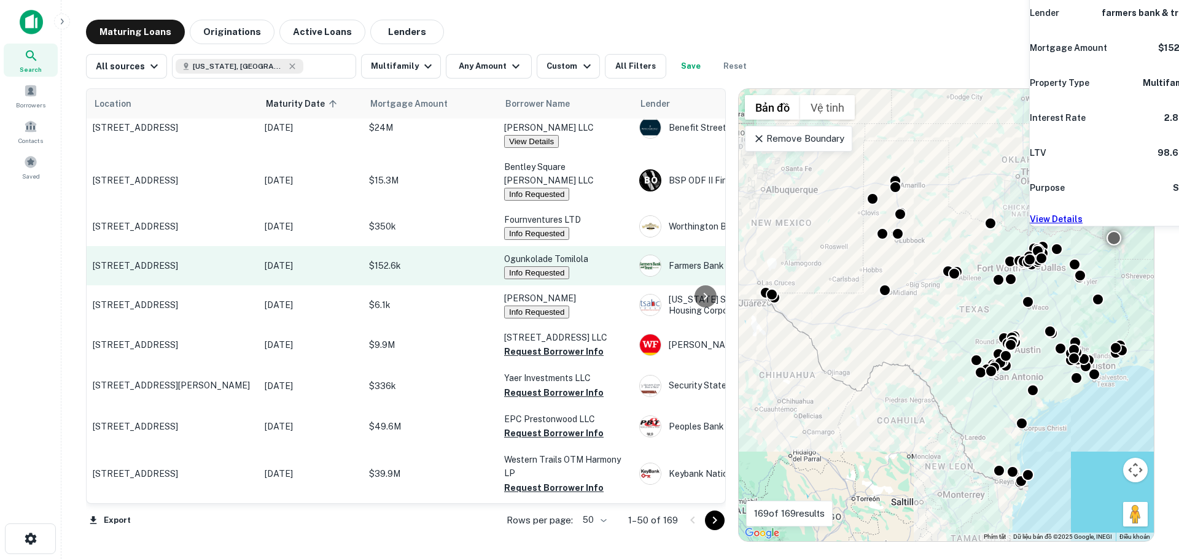
click at [515, 266] on button "Info Requested" at bounding box center [536, 272] width 65 height 13
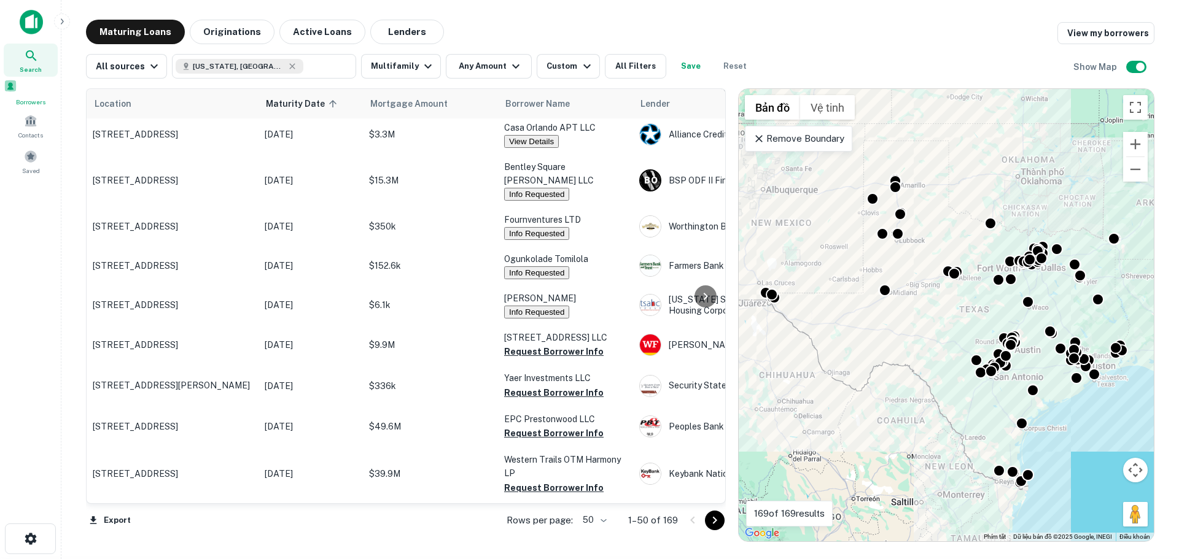
click at [29, 98] on div "Borrowers" at bounding box center [31, 93] width 54 height 28
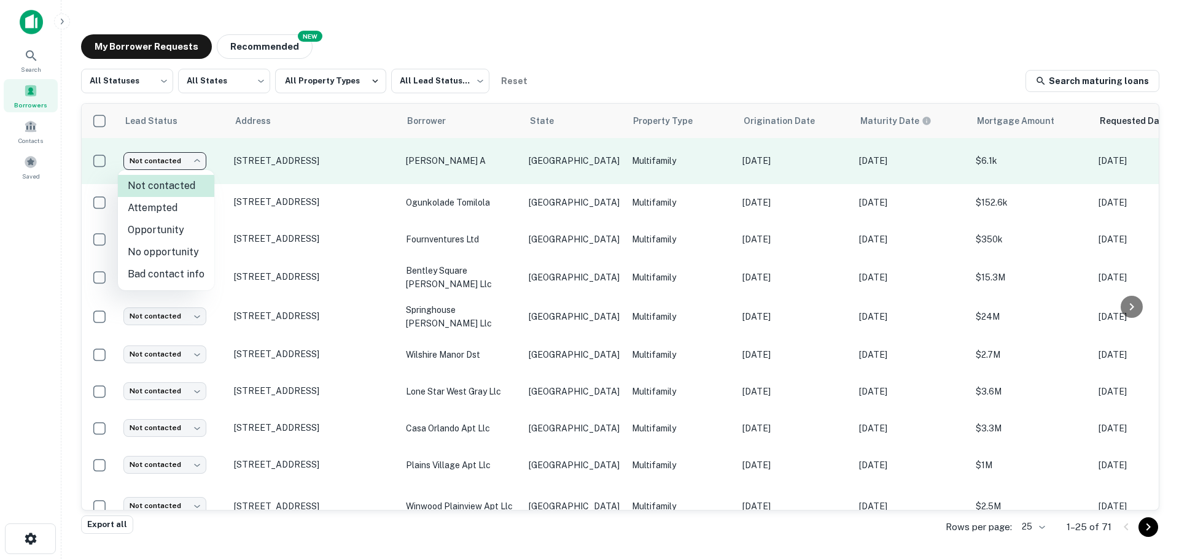
click at [196, 163] on body "Search Borrowers Contacts Saved My Borrower Requests NEW Recommended All Status…" at bounding box center [589, 279] width 1179 height 559
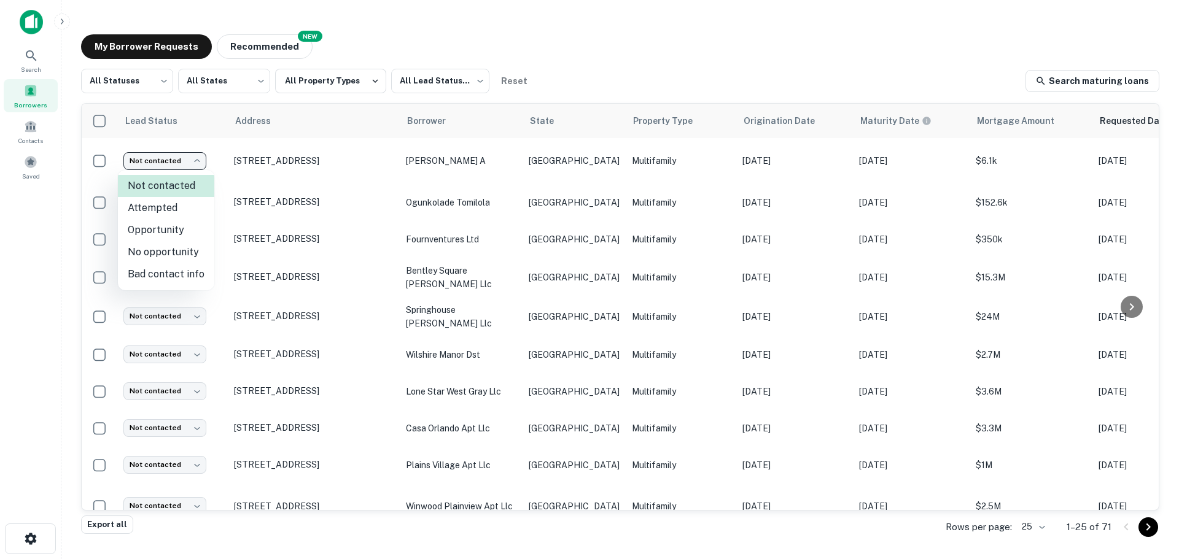
click at [196, 161] on div at bounding box center [589, 279] width 1179 height 559
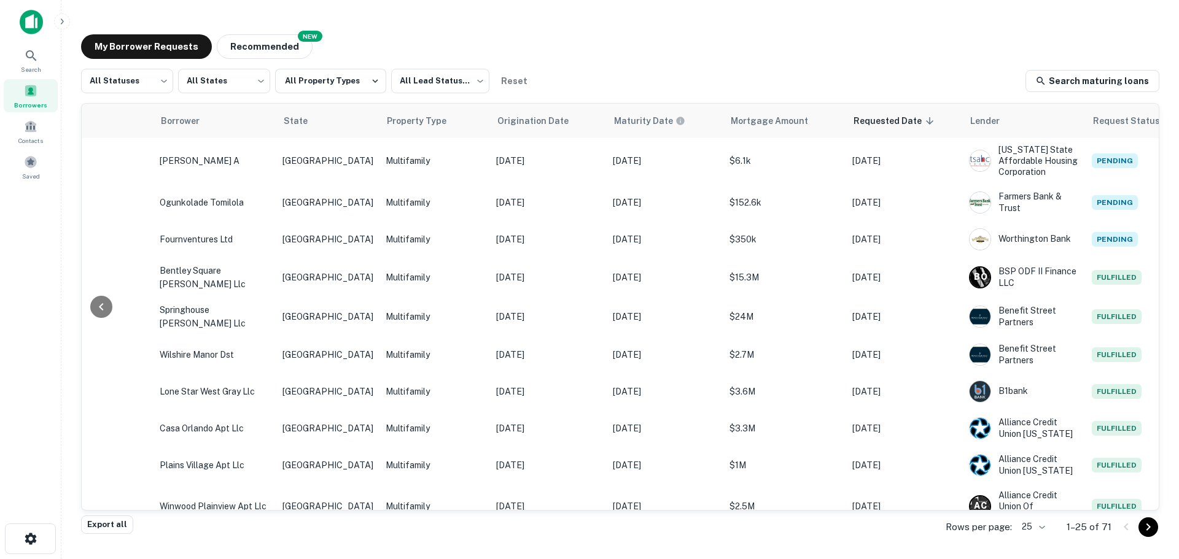
scroll to position [0, 251]
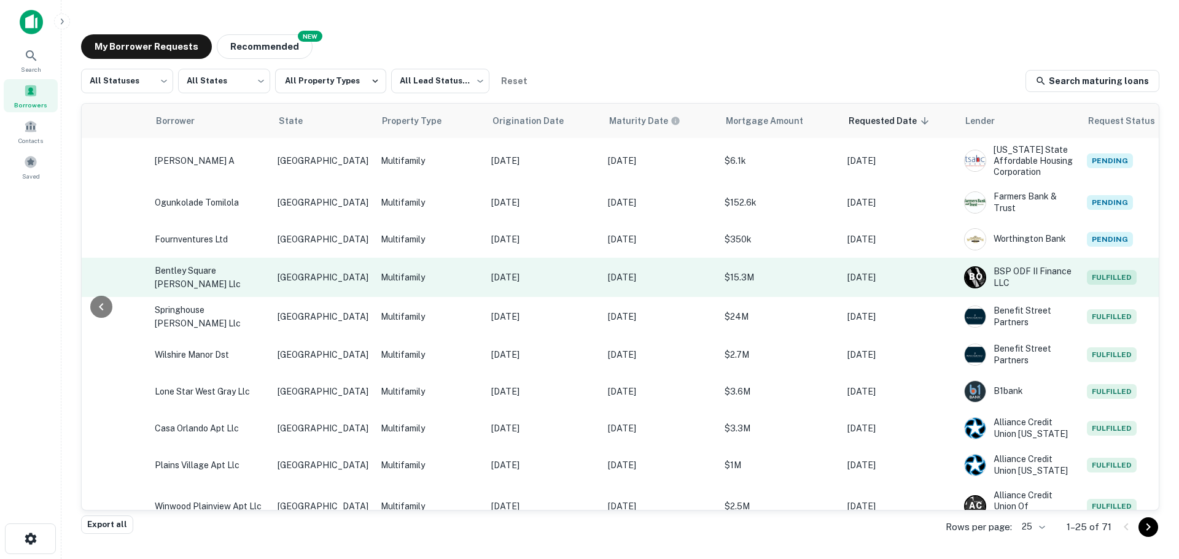
click at [219, 278] on p "bentley square poe llc" at bounding box center [210, 277] width 111 height 27
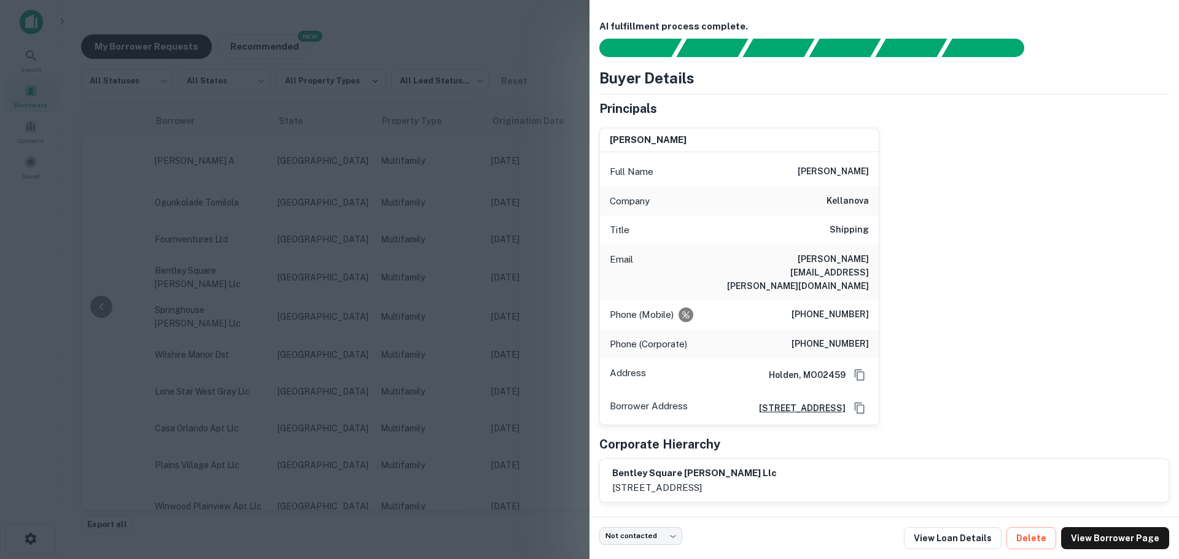
click at [465, 25] on div at bounding box center [589, 279] width 1179 height 559
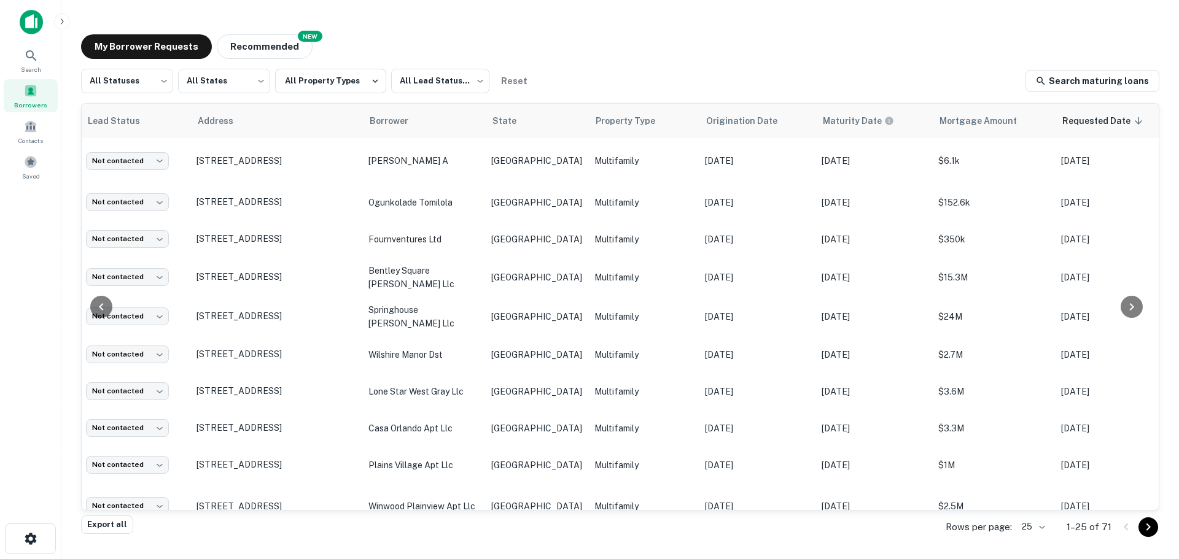
scroll to position [0, 0]
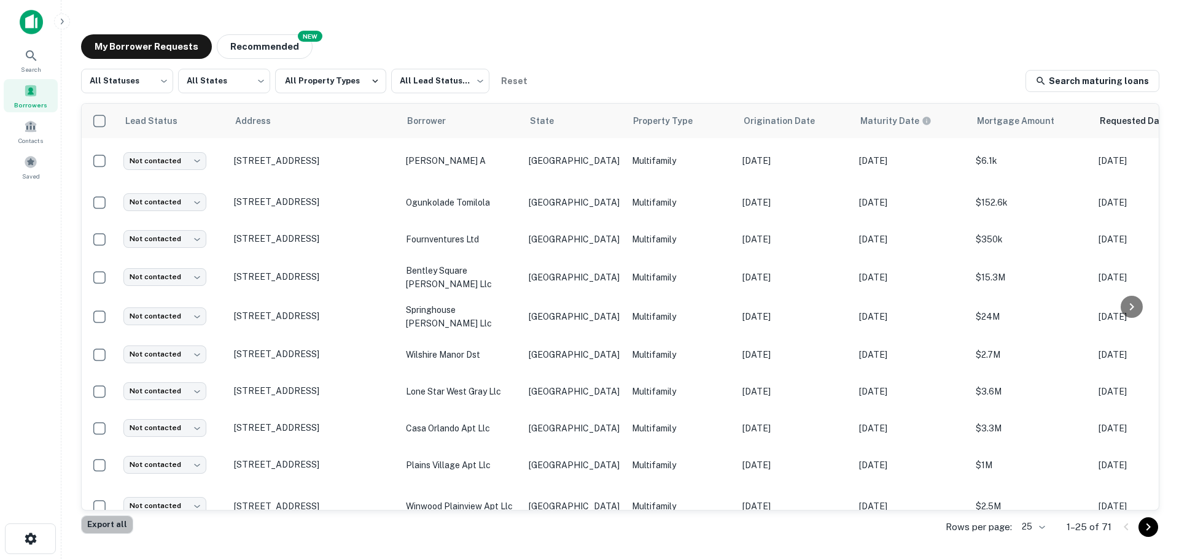
drag, startPoint x: 107, startPoint y: 526, endPoint x: 104, endPoint y: 518, distance: 8.4
click at [108, 527] on button "Export all" at bounding box center [107, 525] width 52 height 18
click at [32, 20] on img at bounding box center [31, 22] width 23 height 25
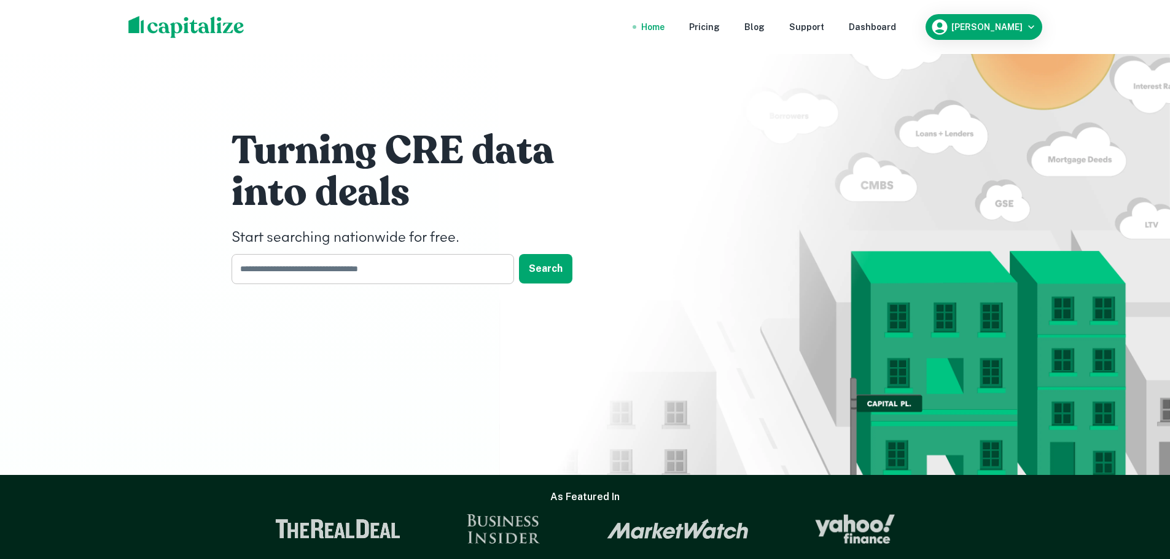
click at [454, 268] on input "text" at bounding box center [368, 269] width 274 height 30
type input "*****"
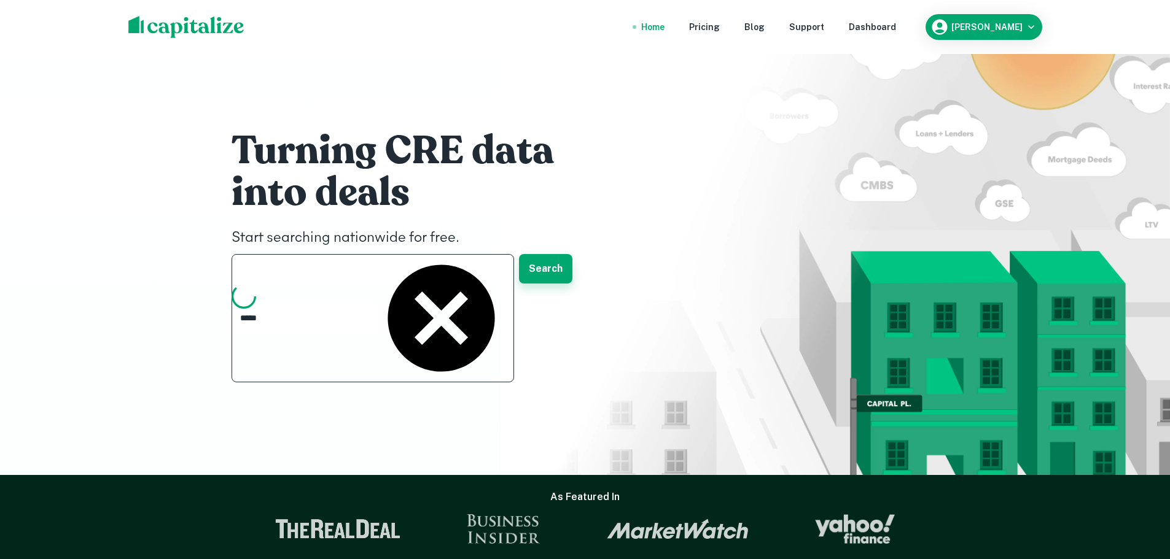
click at [542, 270] on button "Search" at bounding box center [545, 268] width 53 height 29
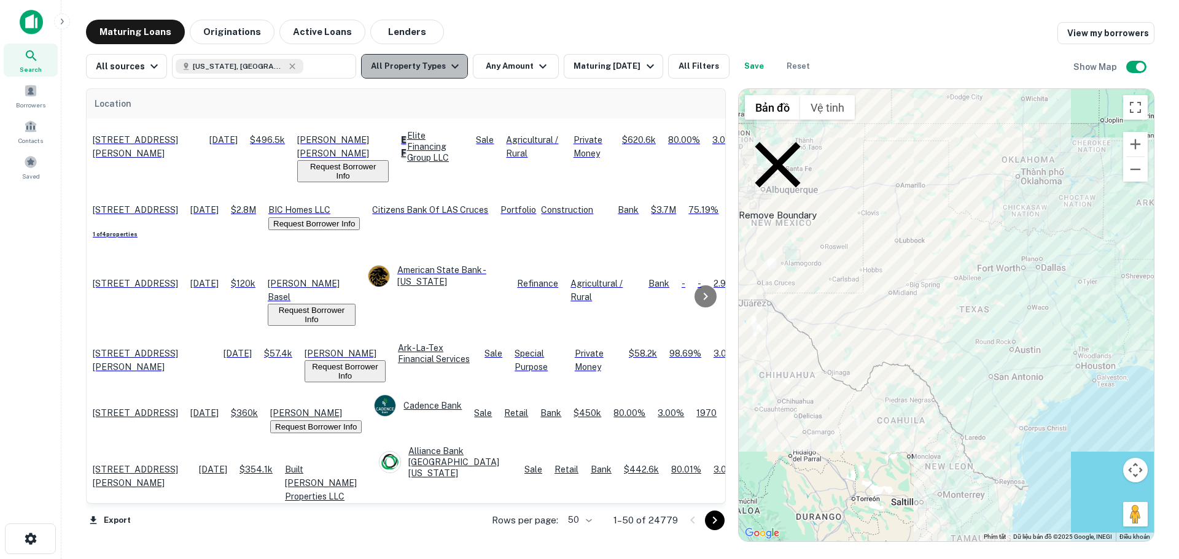
click at [448, 68] on icon "button" at bounding box center [455, 66] width 15 height 15
